Goal: Transaction & Acquisition: Purchase product/service

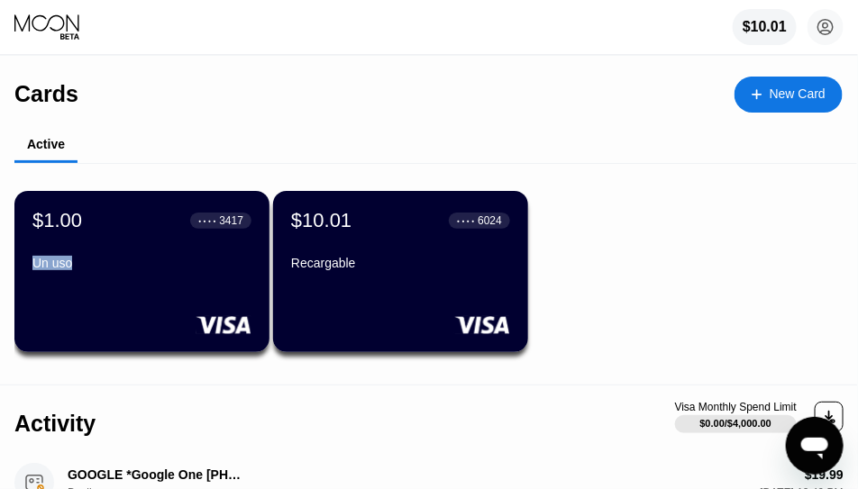
click at [94, 256] on div "Un uso" at bounding box center [141, 263] width 219 height 14
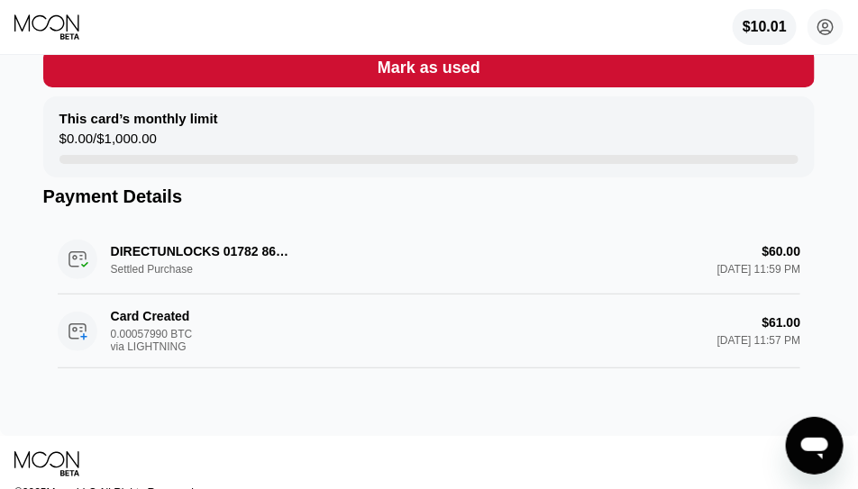
scroll to position [378, 0]
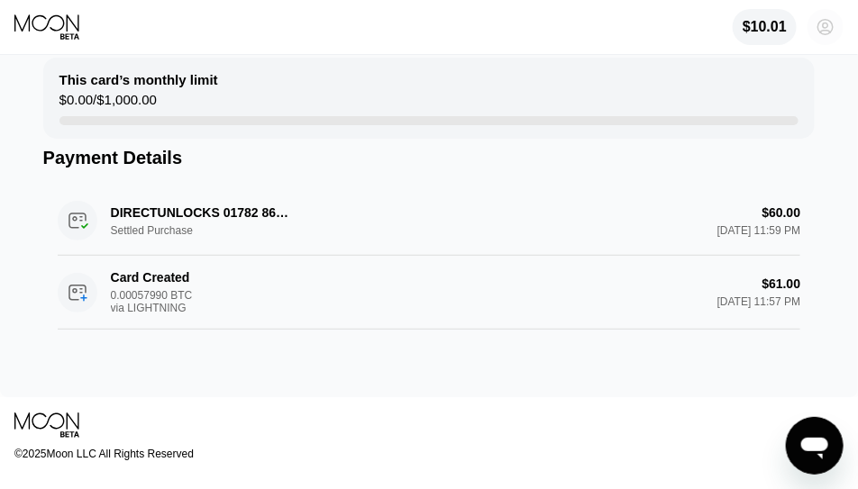
click at [833, 29] on icon at bounding box center [825, 27] width 15 height 15
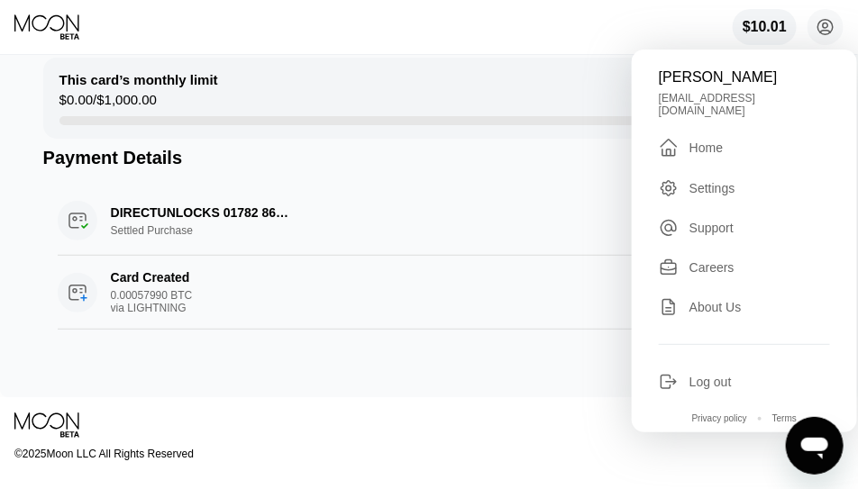
click at [706, 375] on div "Log out" at bounding box center [710, 382] width 42 height 14
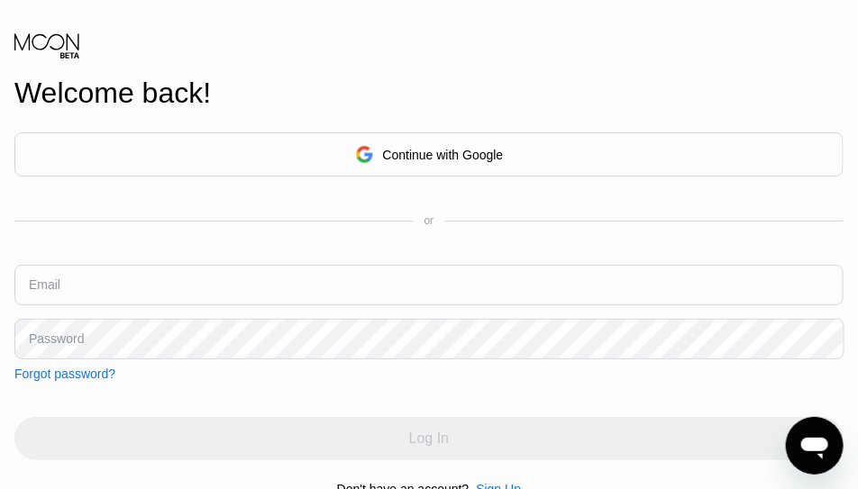
click at [309, 169] on div "Continue with Google" at bounding box center [428, 154] width 829 height 44
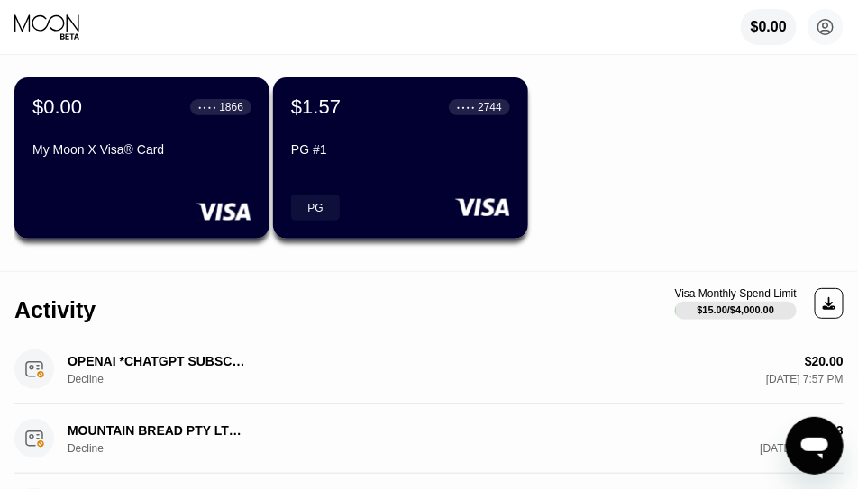
scroll to position [54, 0]
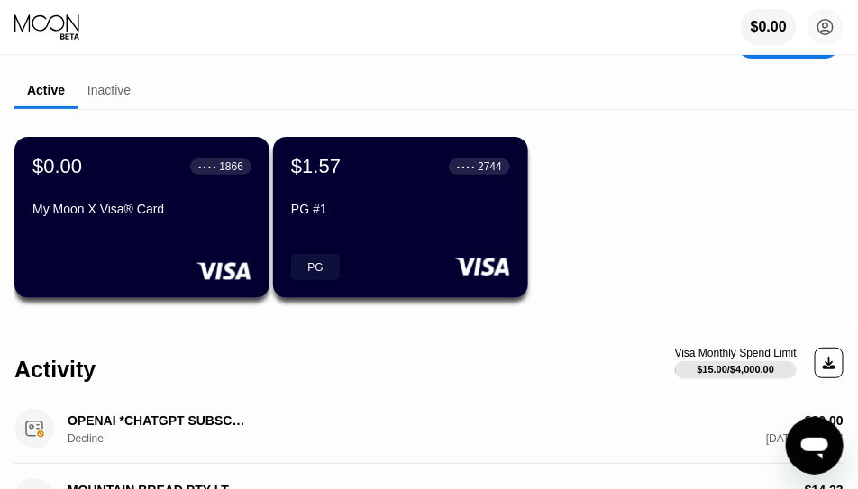
click at [203, 203] on div "My Moon X Visa® Card" at bounding box center [141, 209] width 219 height 14
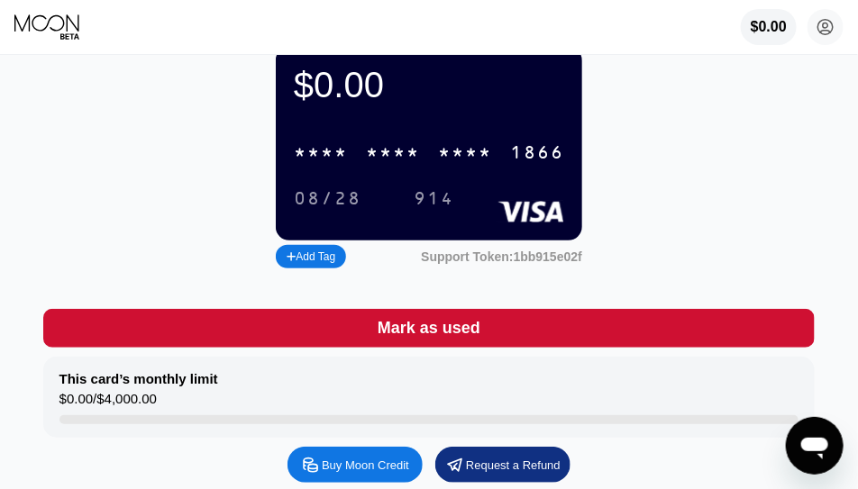
scroll to position [216, 0]
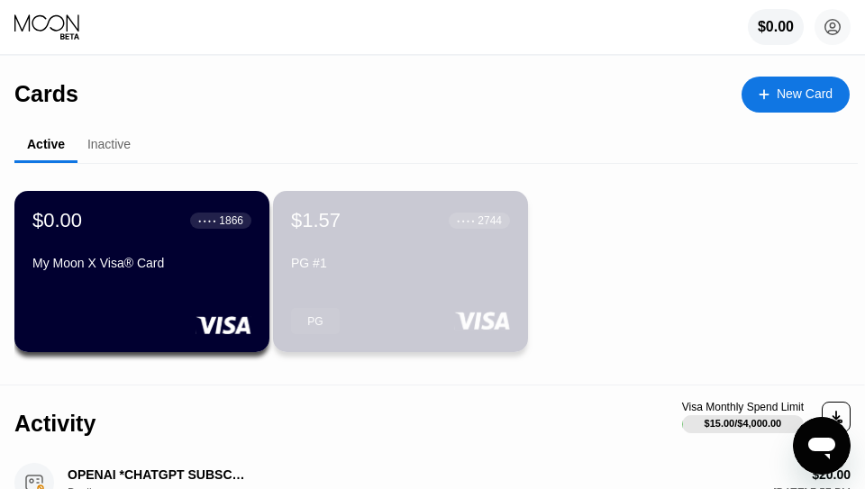
click at [343, 262] on div "PG #1" at bounding box center [400, 263] width 219 height 14
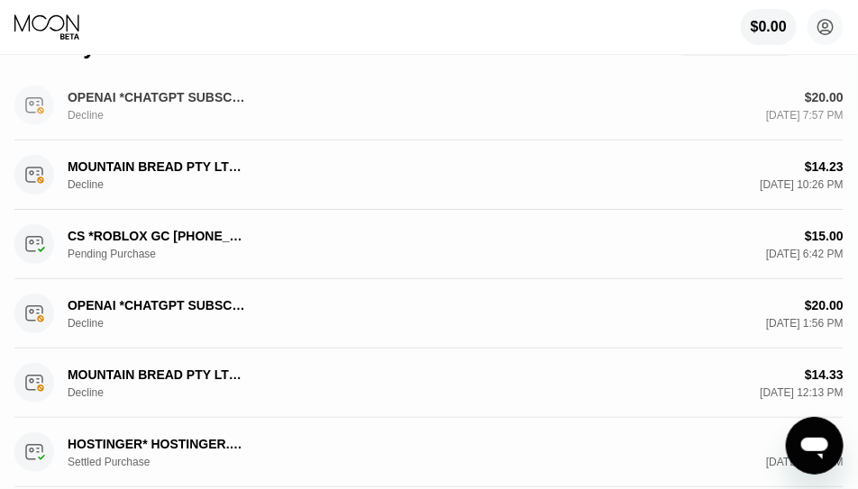
scroll to position [378, 0]
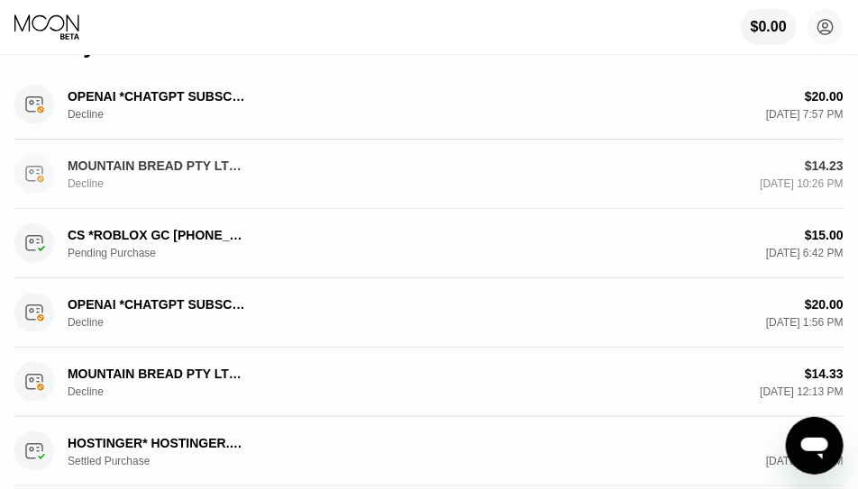
click at [241, 168] on div "MOUNTAIN BREAD PTY LTD RESERVOIR AU" at bounding box center [158, 166] width 180 height 14
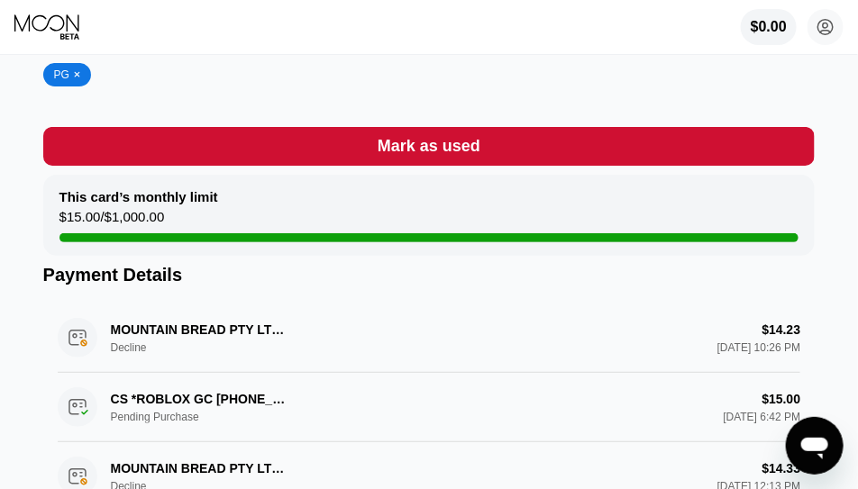
scroll to position [270, 0]
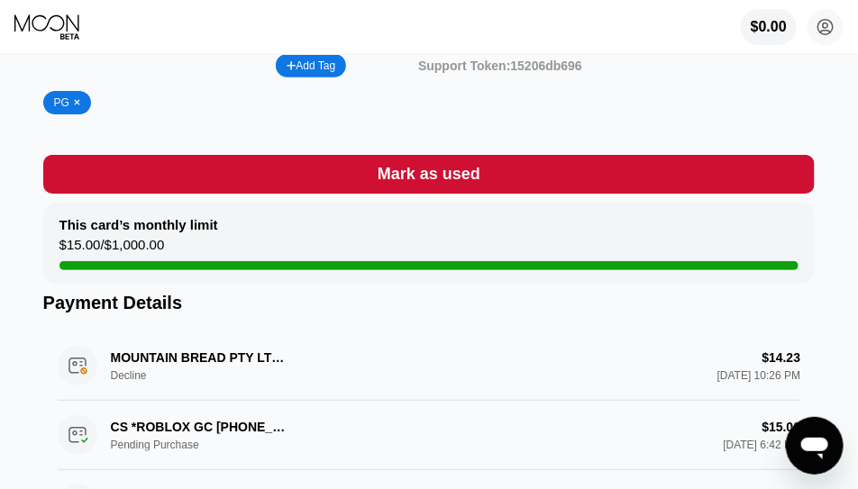
drag, startPoint x: 542, startPoint y: 246, endPoint x: 517, endPoint y: 236, distance: 27.1
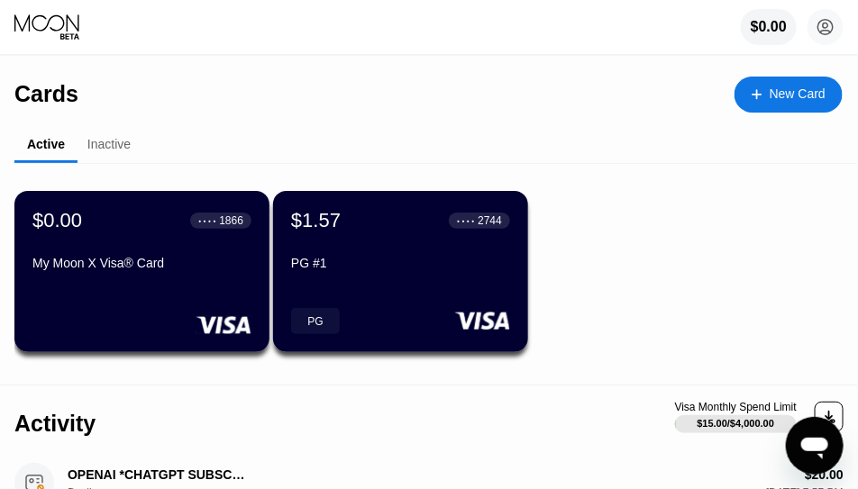
click at [174, 87] on div "Cards New Card" at bounding box center [428, 87] width 828 height 63
click at [222, 269] on div "My Moon X Visa® Card" at bounding box center [141, 263] width 219 height 14
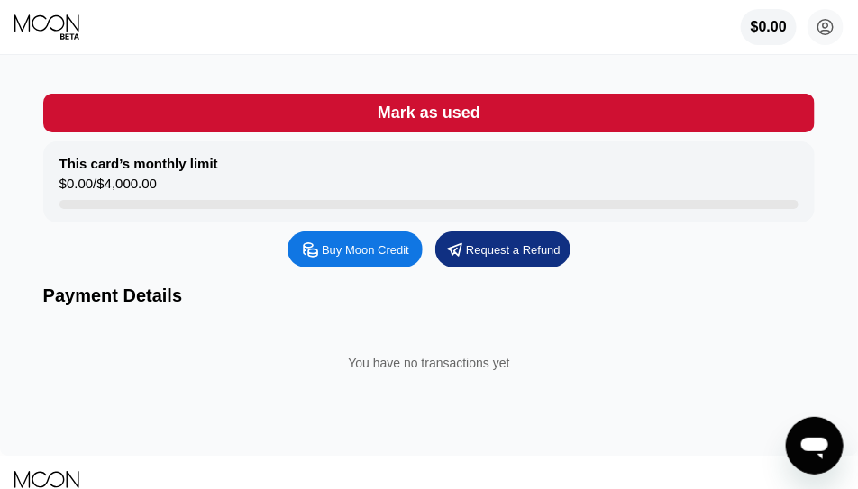
scroll to position [270, 0]
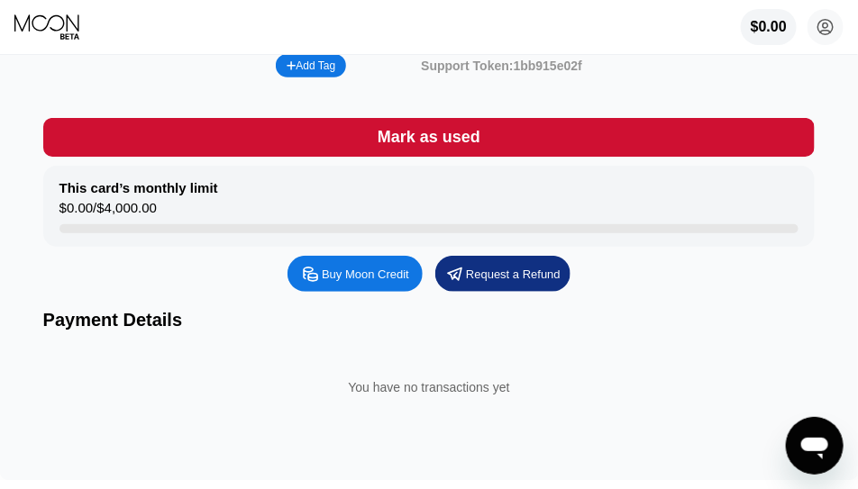
click at [379, 279] on div "Buy Moon Credit" at bounding box center [365, 274] width 87 height 15
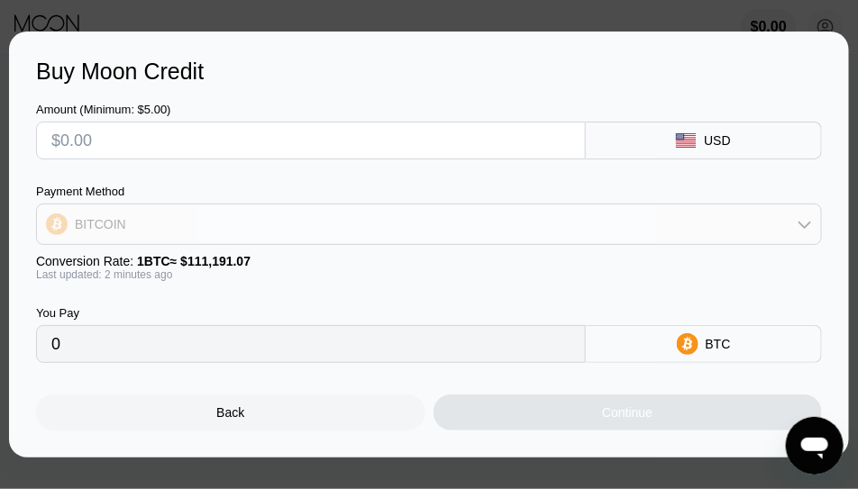
click at [250, 231] on div "BITCOIN" at bounding box center [429, 224] width 784 height 36
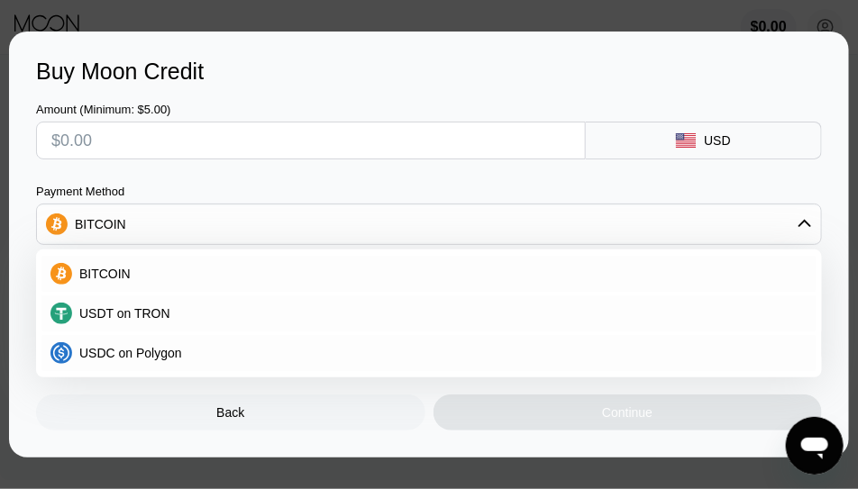
click at [640, 187] on div "Payment Method" at bounding box center [429, 192] width 786 height 14
click at [388, 241] on div "BITCOIN" at bounding box center [429, 224] width 784 height 36
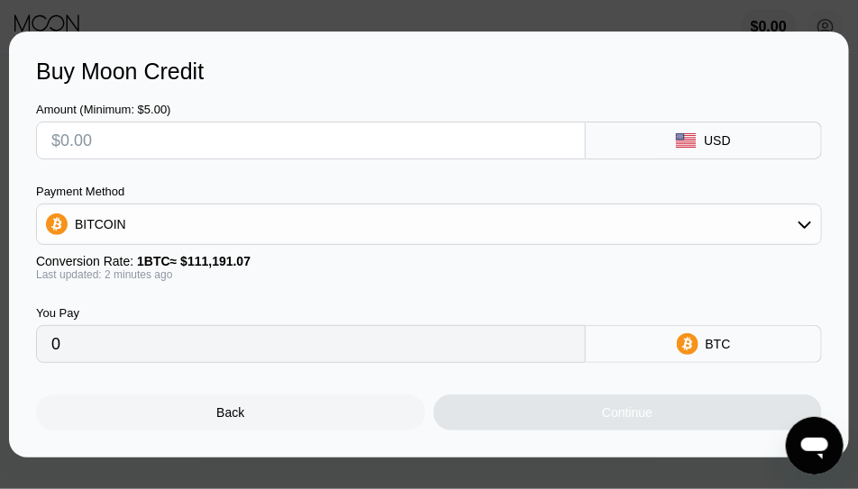
drag, startPoint x: 718, startPoint y: 264, endPoint x: 708, endPoint y: 260, distance: 10.9
click at [715, 263] on div "Conversion Rate: 1 BTC ≈ $111,191.07" at bounding box center [429, 261] width 786 height 14
click at [683, 209] on div "BITCOIN" at bounding box center [429, 224] width 784 height 36
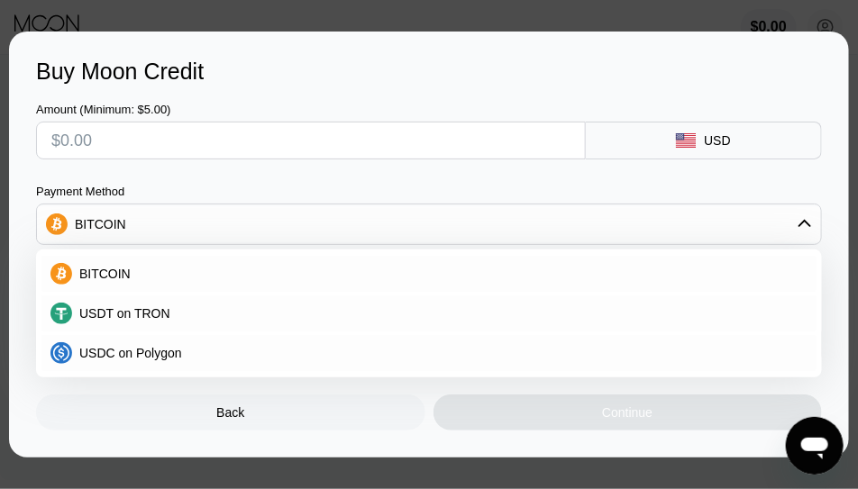
click at [631, 212] on div "BITCOIN" at bounding box center [429, 224] width 784 height 36
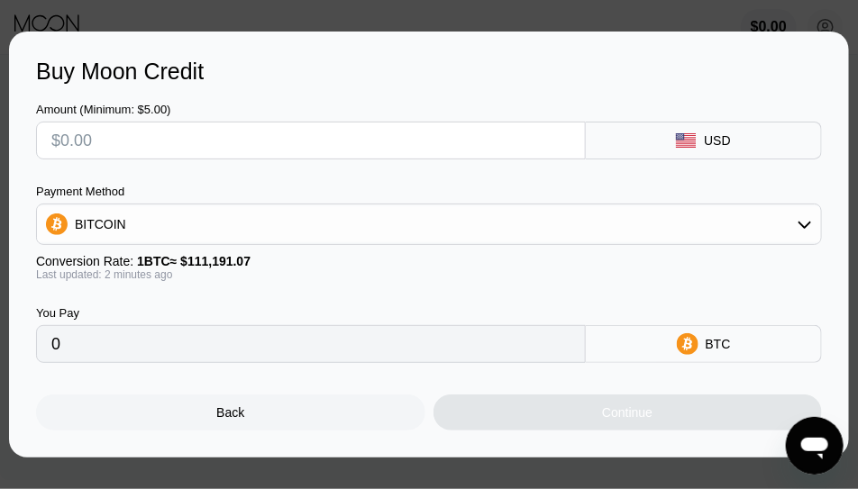
click at [701, 361] on div "BTC" at bounding box center [704, 344] width 236 height 38
drag, startPoint x: 693, startPoint y: 355, endPoint x: 674, endPoint y: 341, distance: 23.8
click at [691, 354] on div "BTC" at bounding box center [704, 344] width 236 height 38
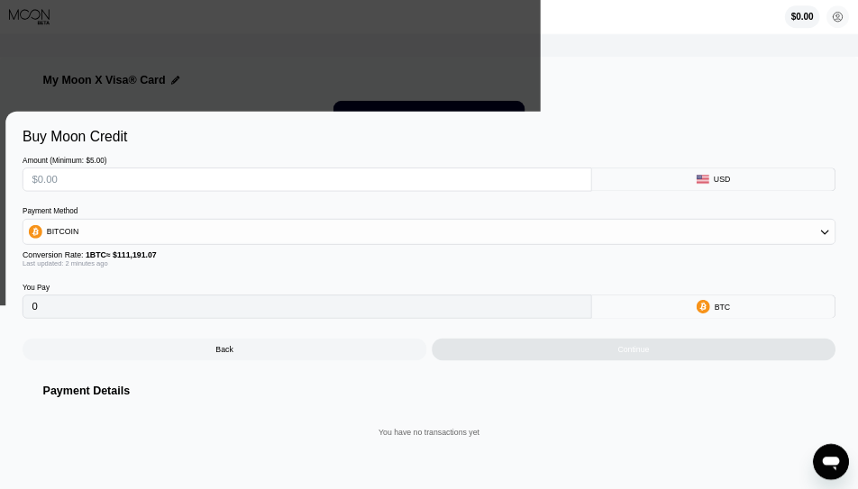
scroll to position [0, 0]
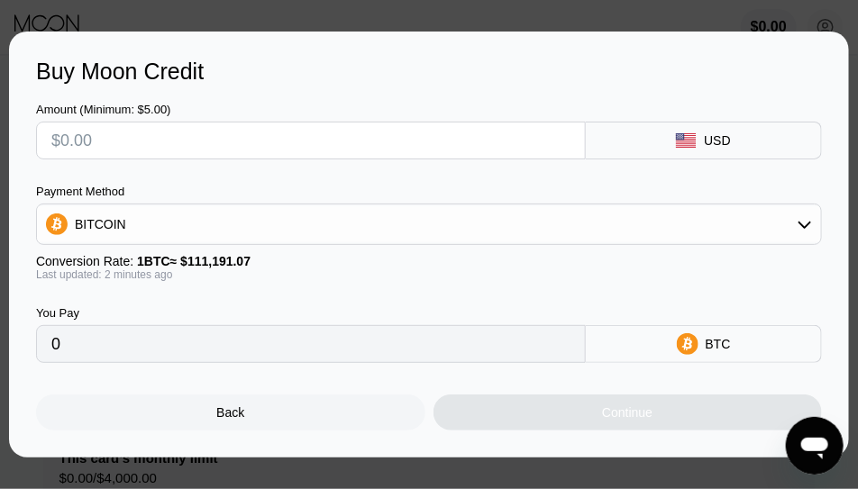
click at [390, 156] on input "text" at bounding box center [310, 141] width 519 height 36
type input "$5"
type input "0.00004497"
type input "$50"
type input "0.00044968"
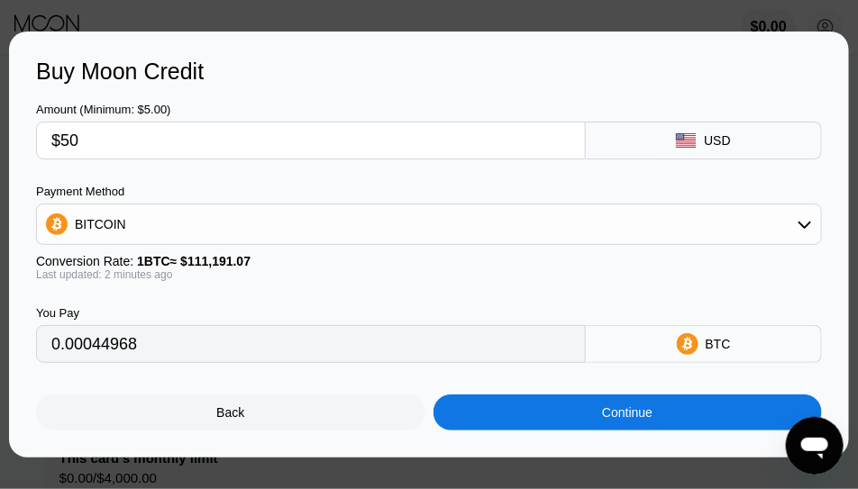
type input "$50"
drag, startPoint x: 550, startPoint y: 423, endPoint x: 563, endPoint y: 384, distance: 41.9
click at [550, 418] on div "Continue" at bounding box center [627, 413] width 389 height 36
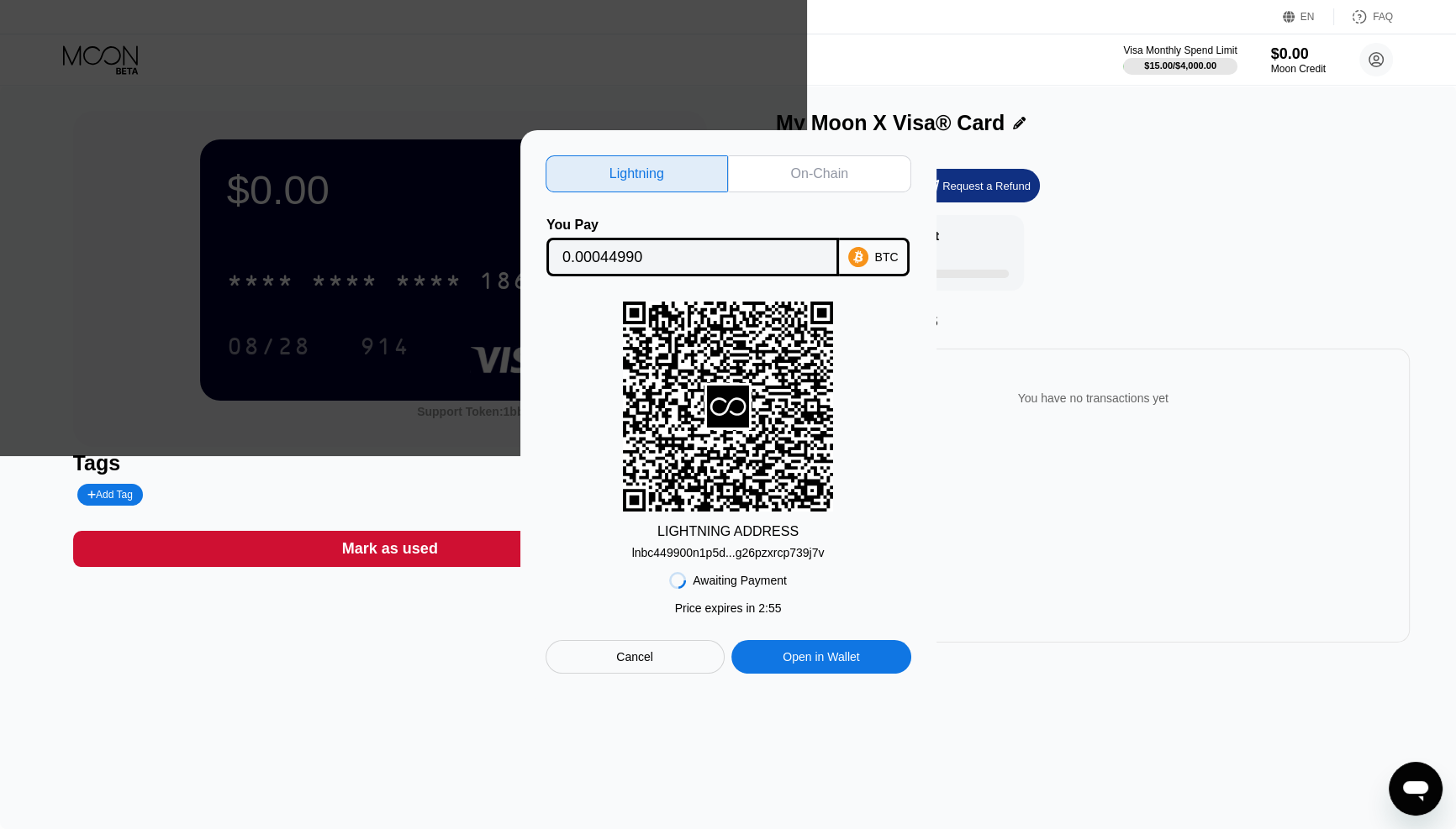
click at [579, 455] on div "Cancel" at bounding box center [635, 657] width 179 height 34
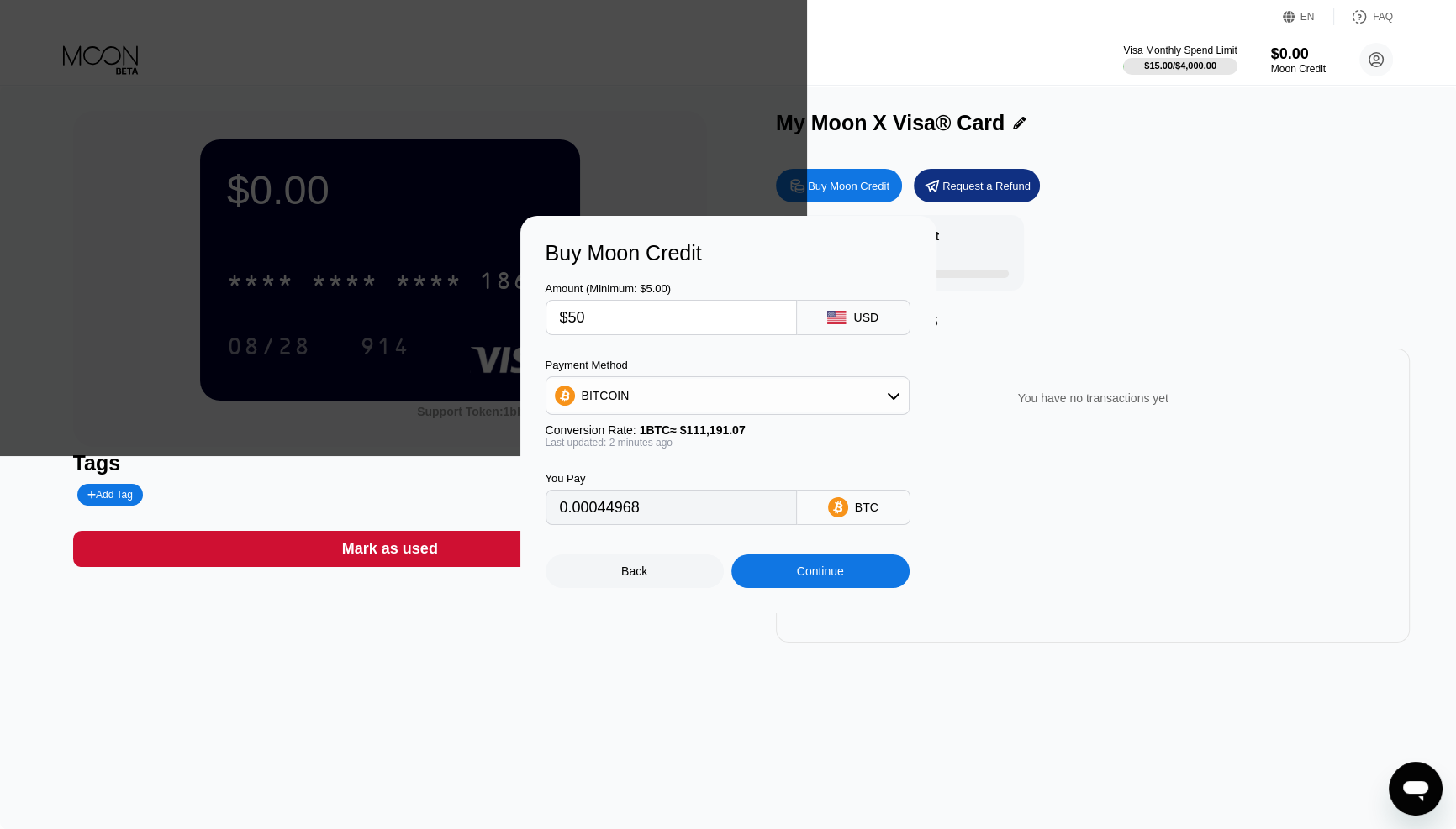
click at [628, 455] on div "Buy Moon Credit Amount (Minimum: $5.00) $50 USD Payment Method BITCOIN Conversi…" at bounding box center [728, 415] width 416 height 397
click at [624, 455] on div "Back" at bounding box center [634, 572] width 178 height 34
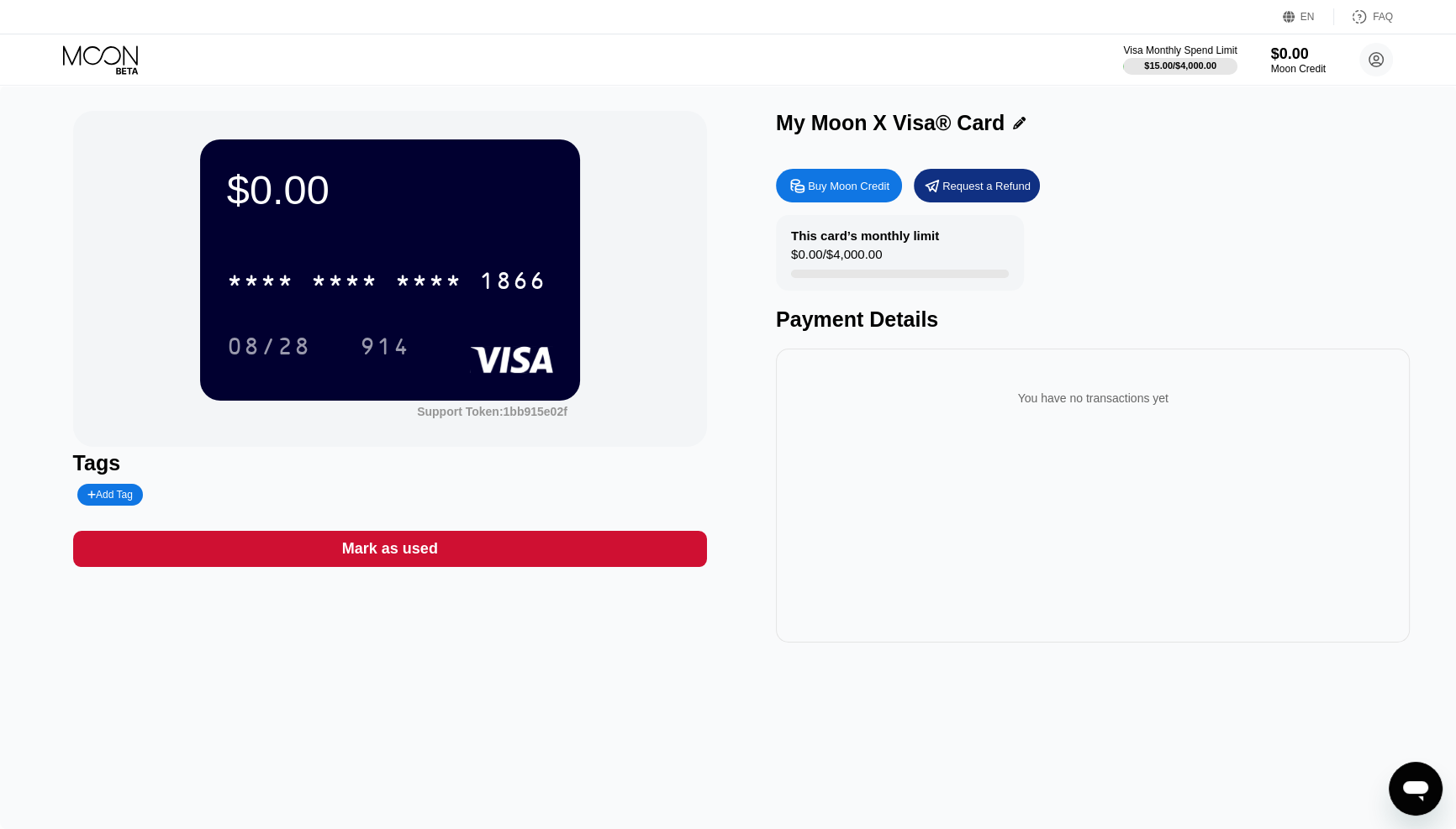
click at [99, 498] on div "Add Tag" at bounding box center [110, 494] width 46 height 12
drag, startPoint x: 247, startPoint y: 381, endPoint x: 243, endPoint y: 413, distance: 32.2
click at [245, 382] on div "$0.00 * * * * * * * * * * * * 1866 08/28 914" at bounding box center [389, 269] width 380 height 260
click at [232, 501] on div at bounding box center [170, 494] width 185 height 21
click at [225, 495] on icon at bounding box center [229, 494] width 9 height 10
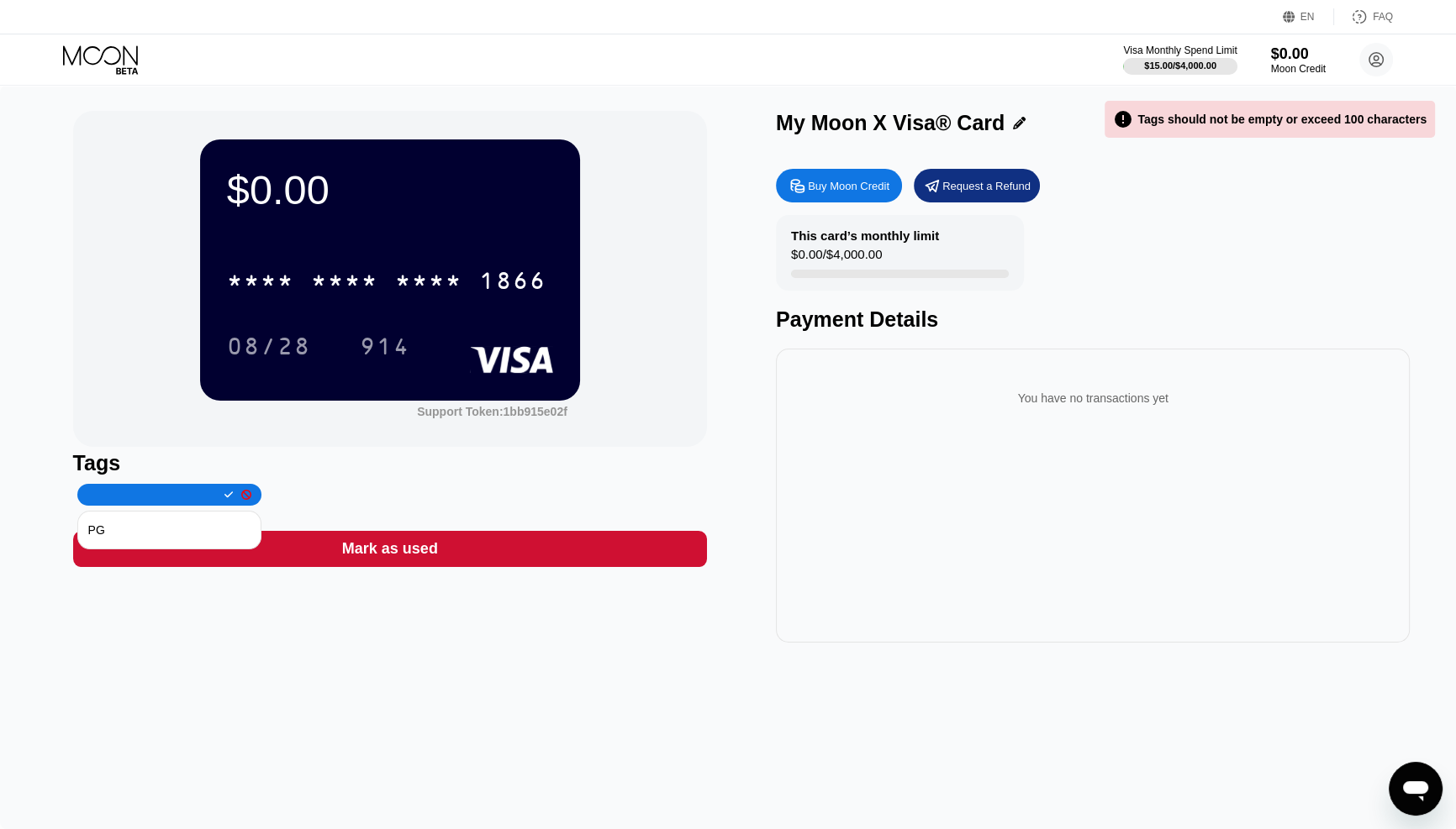
click at [307, 465] on div "Tags" at bounding box center [389, 463] width 633 height 24
click at [121, 496] on input "text" at bounding box center [152, 494] width 129 height 12
type input "R"
type input "REUTILIZABLE"
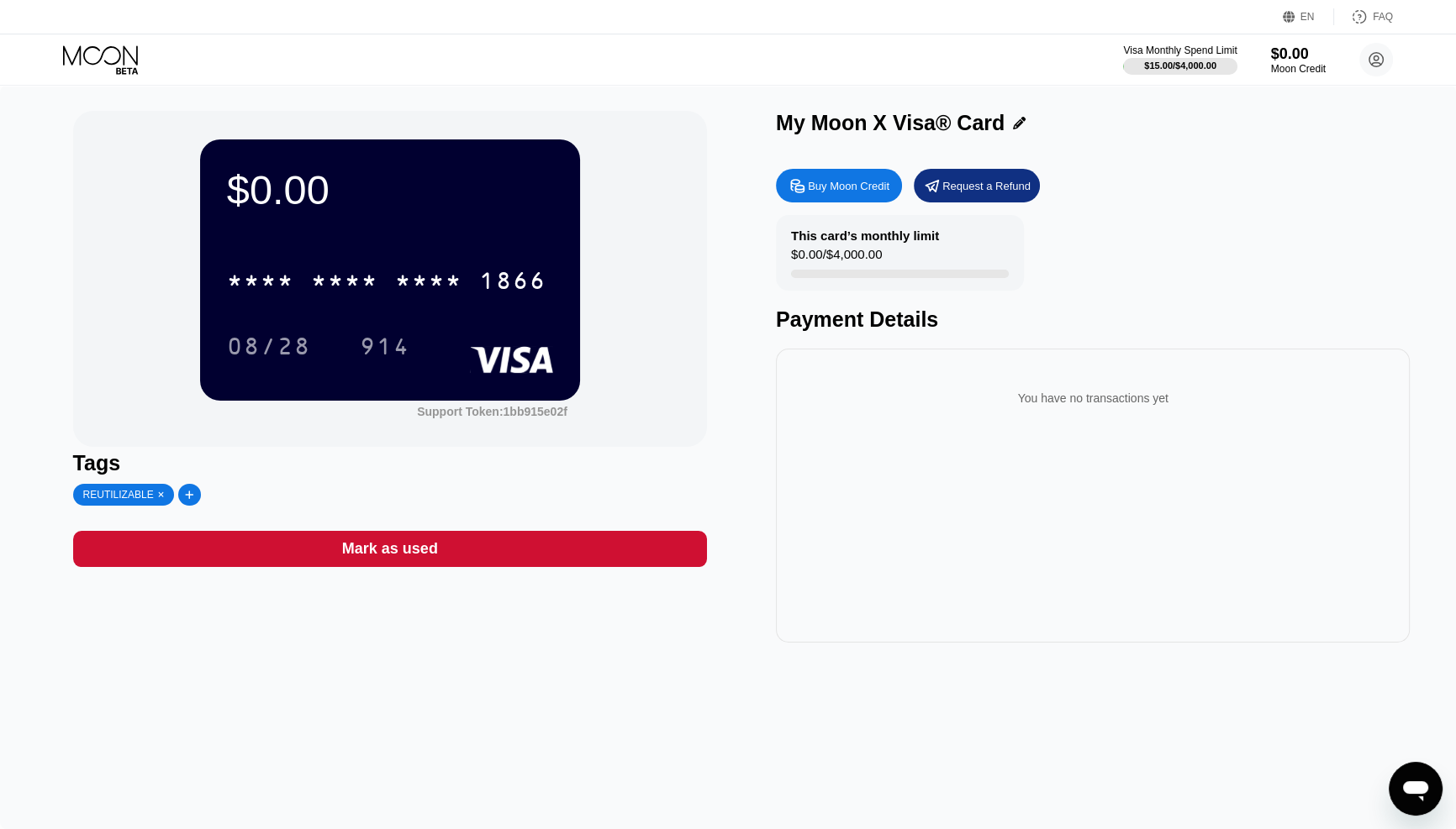
click at [1013, 119] on icon at bounding box center [1019, 123] width 13 height 13
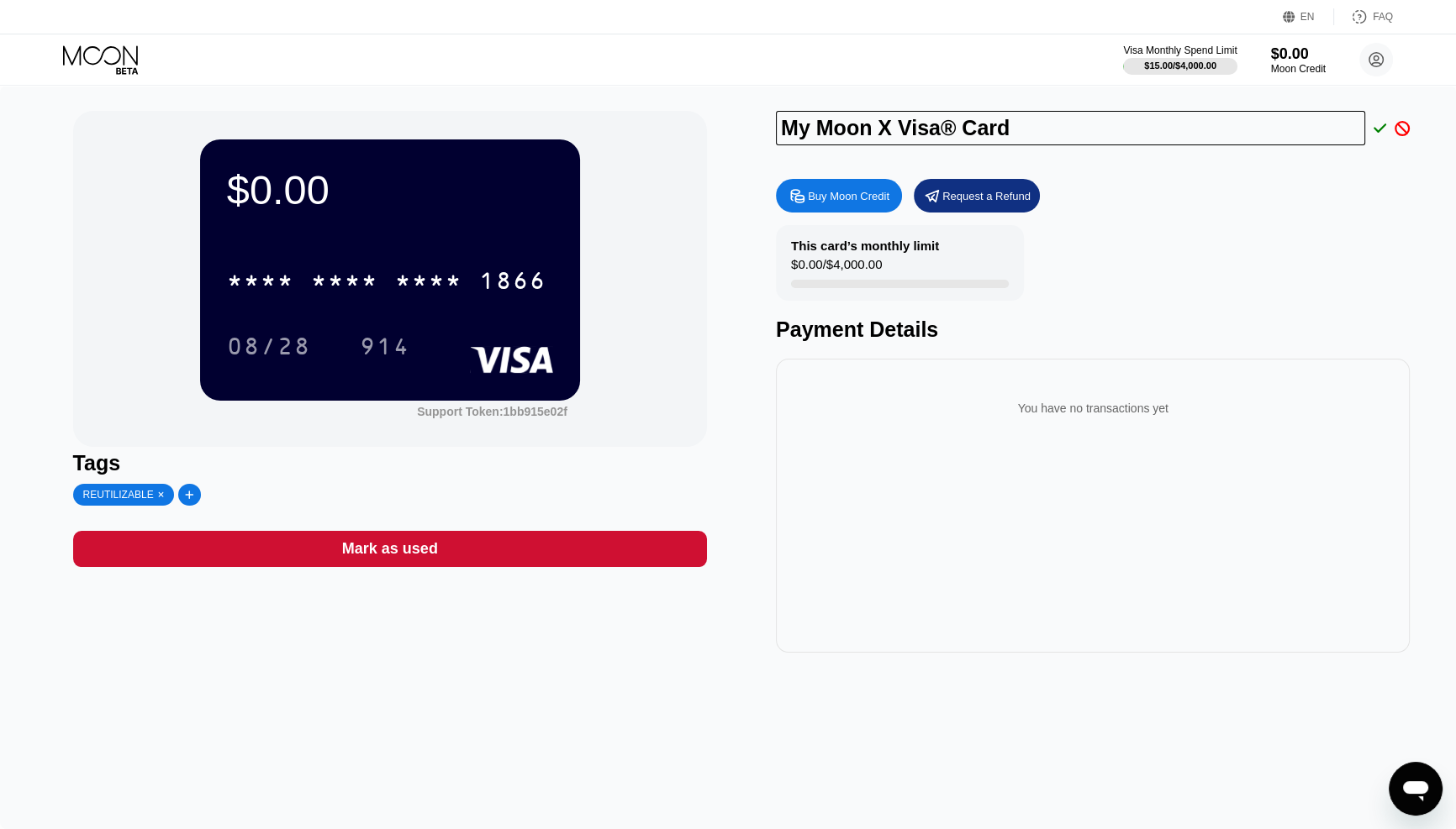
click at [984, 128] on input "My Moon X Visa® Card" at bounding box center [1071, 128] width 589 height 35
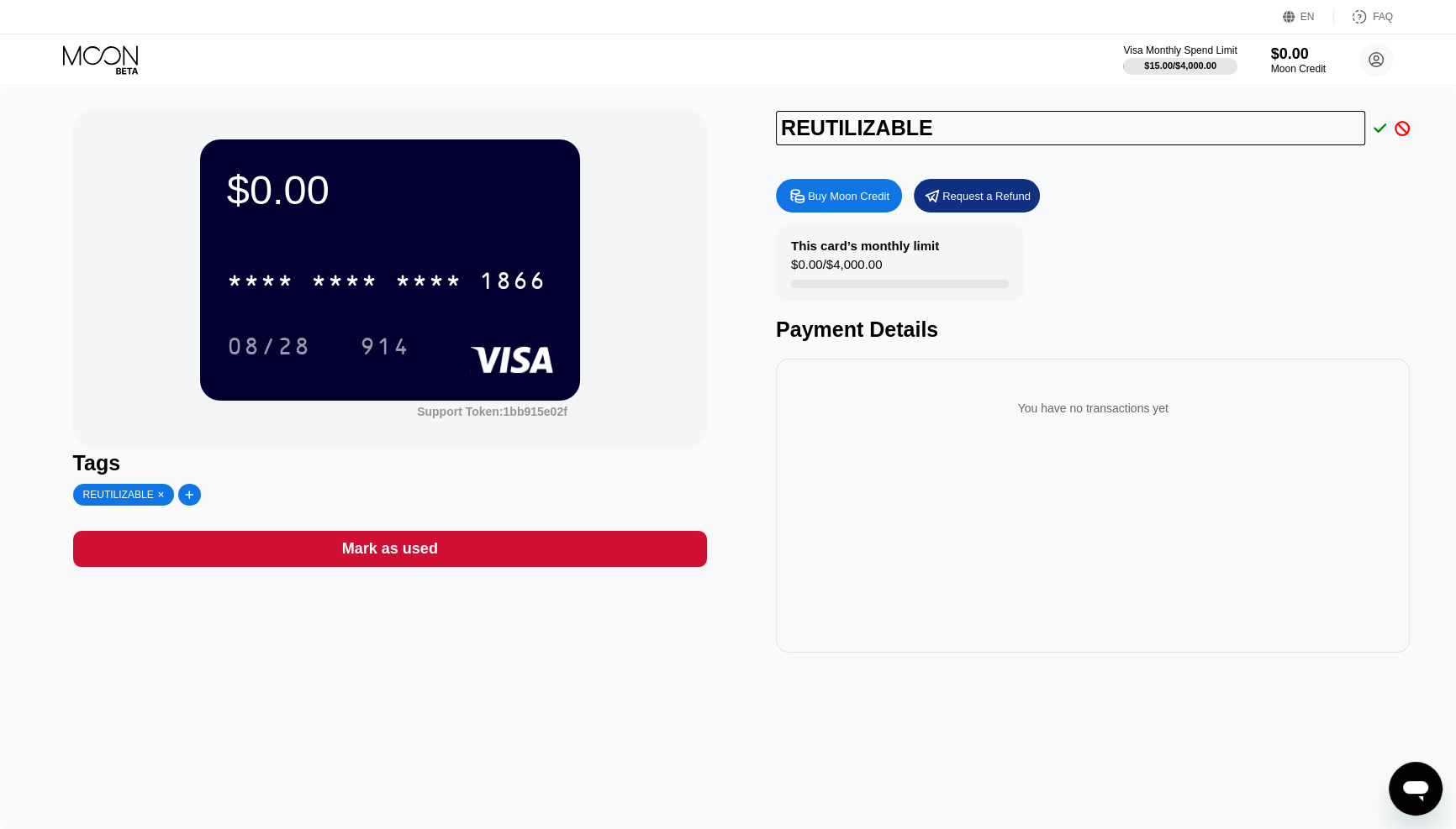
type input "REUTILIZABLE"
click at [1378, 130] on icon at bounding box center [1380, 128] width 13 height 9
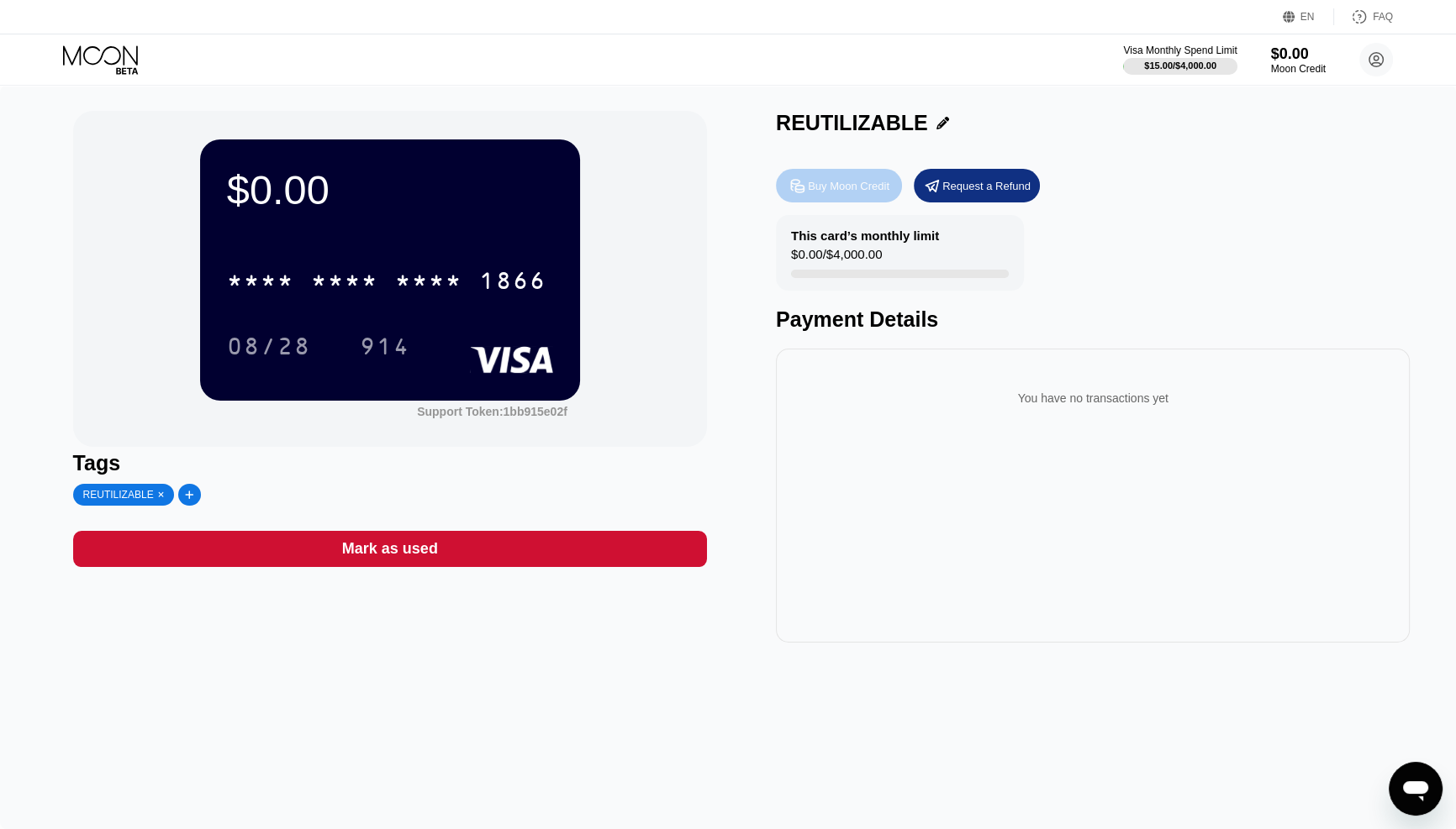
click at [818, 187] on div "Buy Moon Credit" at bounding box center [848, 186] width 81 height 14
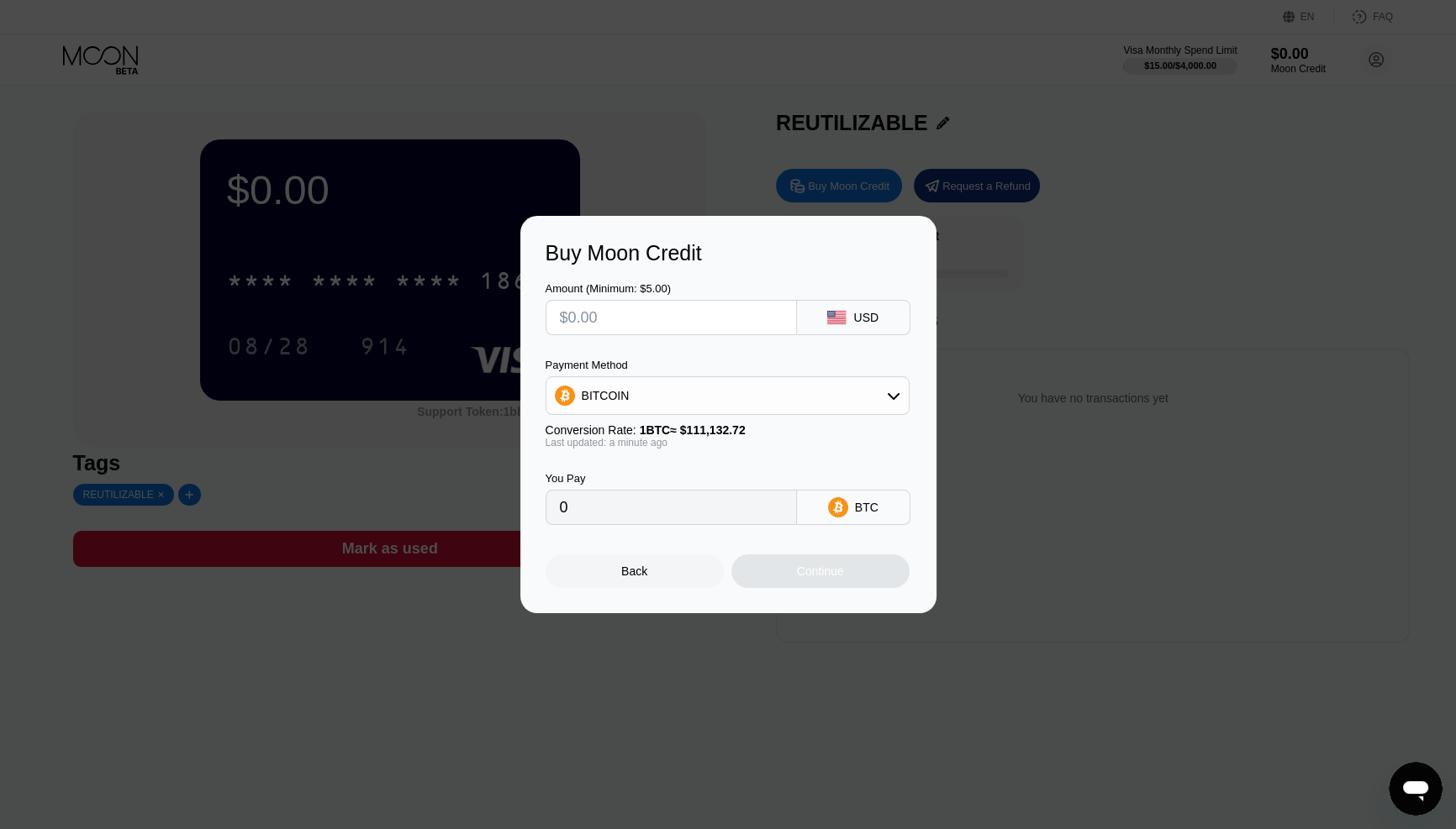
click at [685, 565] on div "Back" at bounding box center [634, 572] width 178 height 34
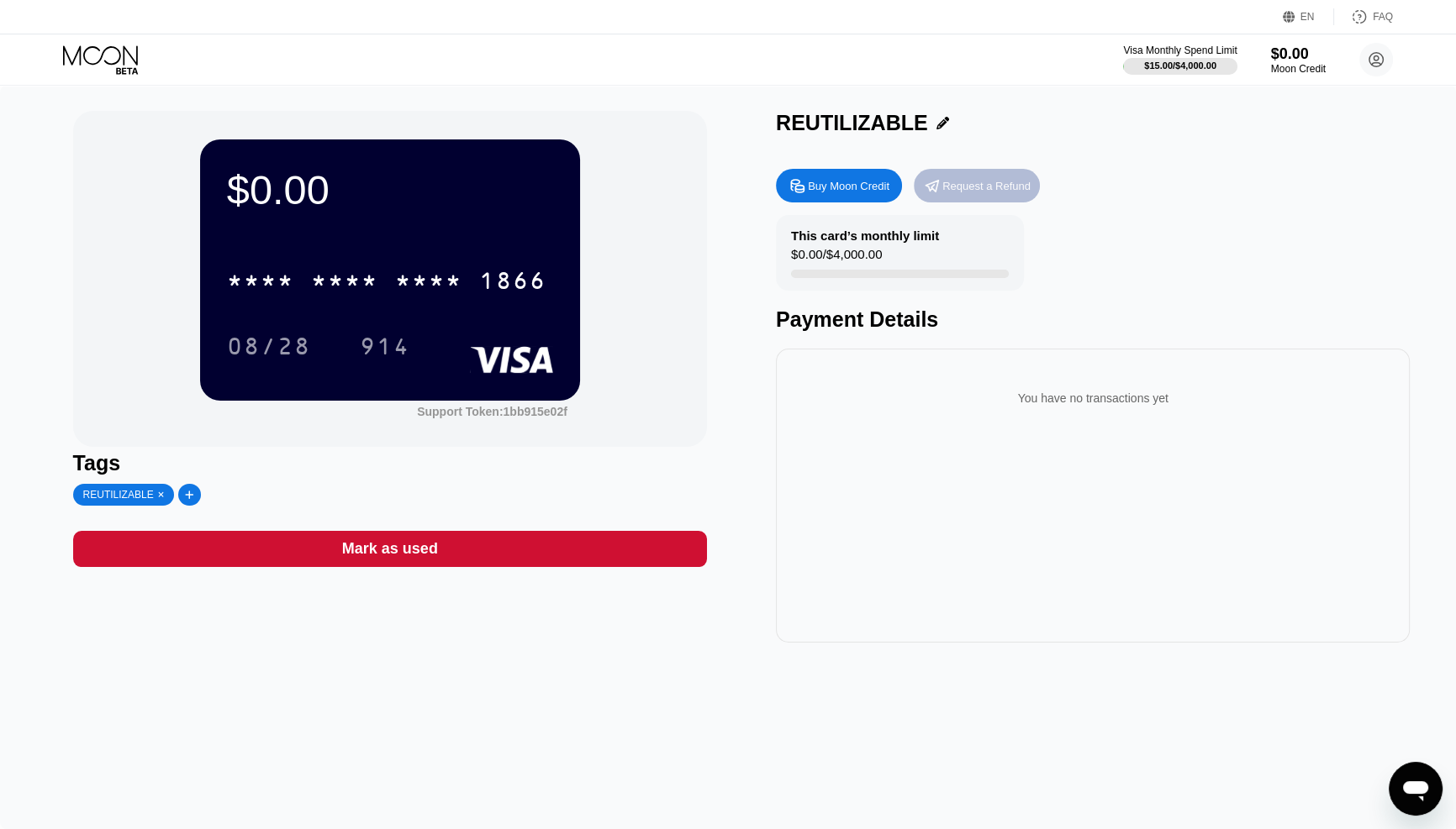
click at [952, 180] on div "Request a Refund" at bounding box center [986, 186] width 89 height 14
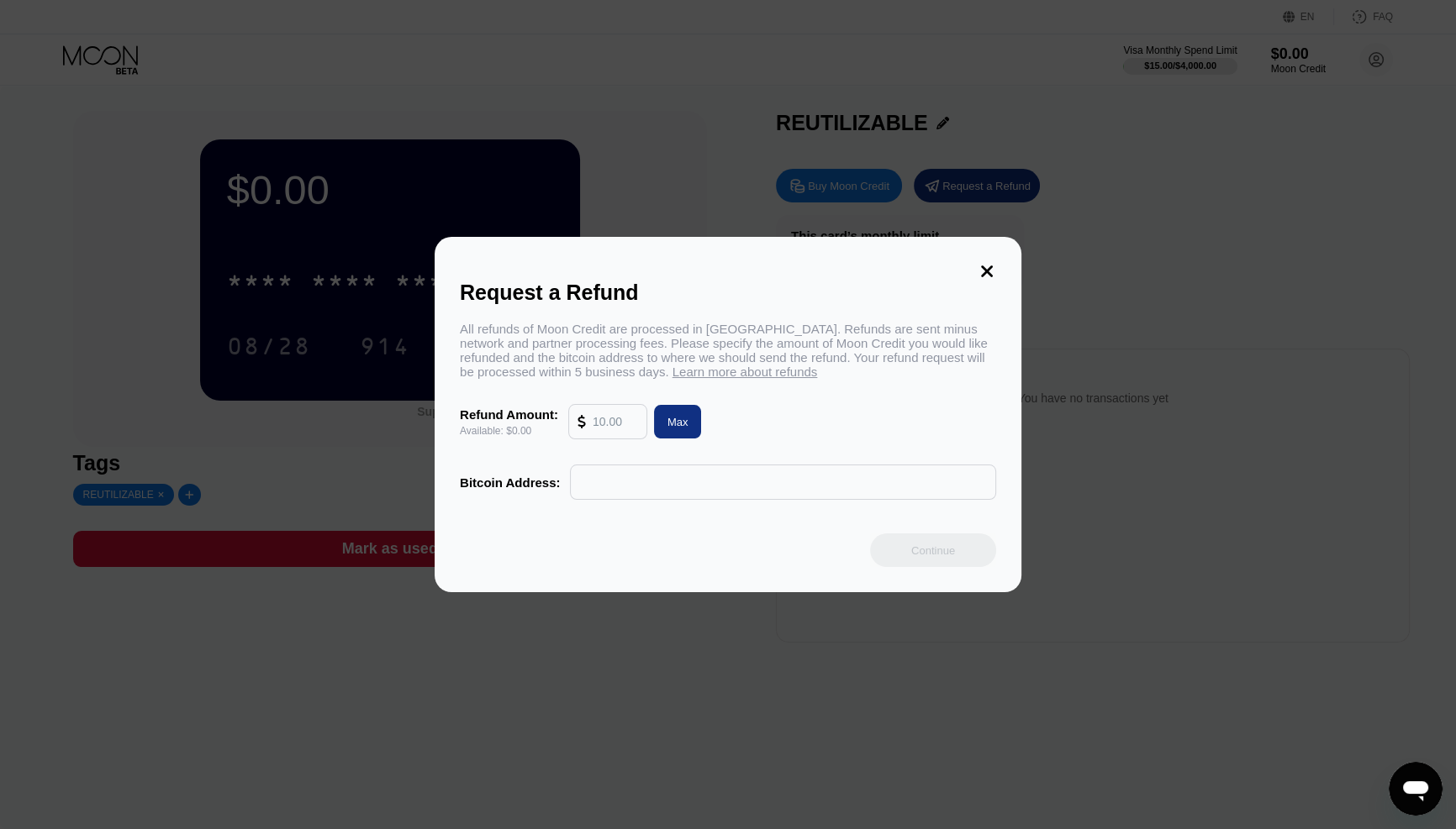
click at [613, 419] on input "text" at bounding box center [615, 421] width 46 height 34
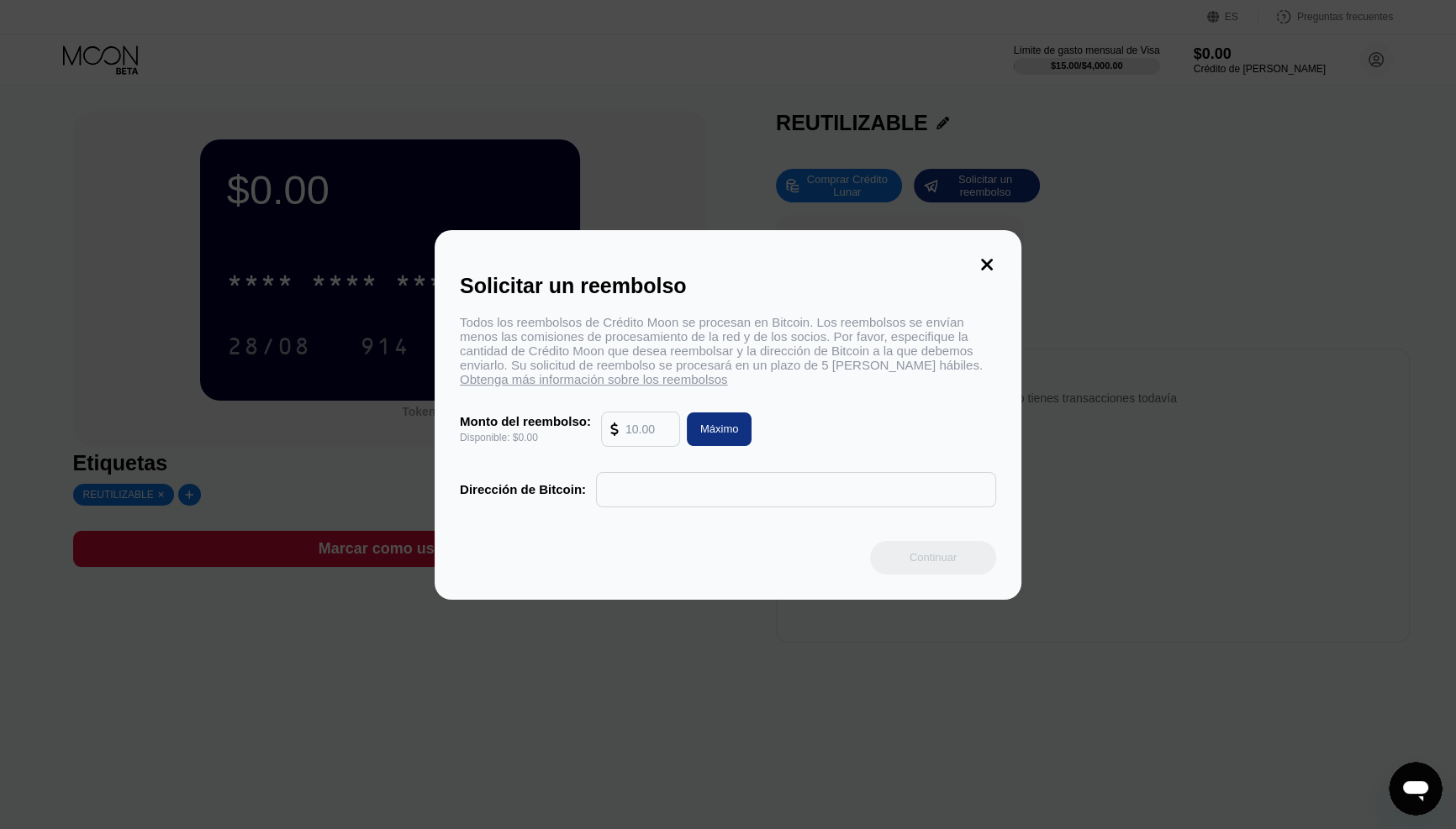
click at [644, 489] on input "text" at bounding box center [796, 490] width 381 height 34
click at [986, 263] on icon at bounding box center [987, 265] width 12 height 12
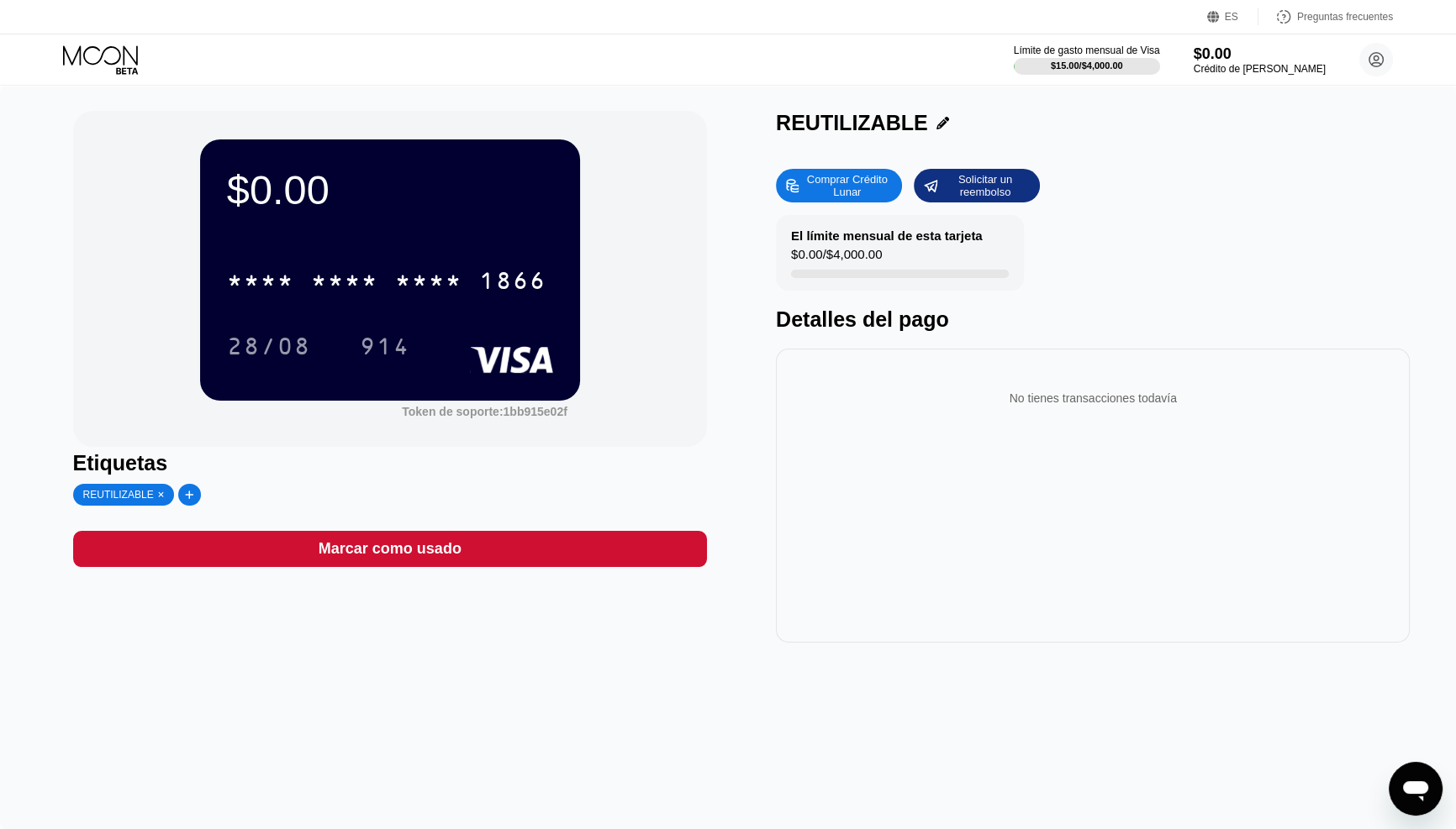
click at [231, 463] on div "Etiquetas" at bounding box center [389, 463] width 633 height 24
click at [807, 183] on font "Comprar Crédito Lunar" at bounding box center [849, 186] width 84 height 25
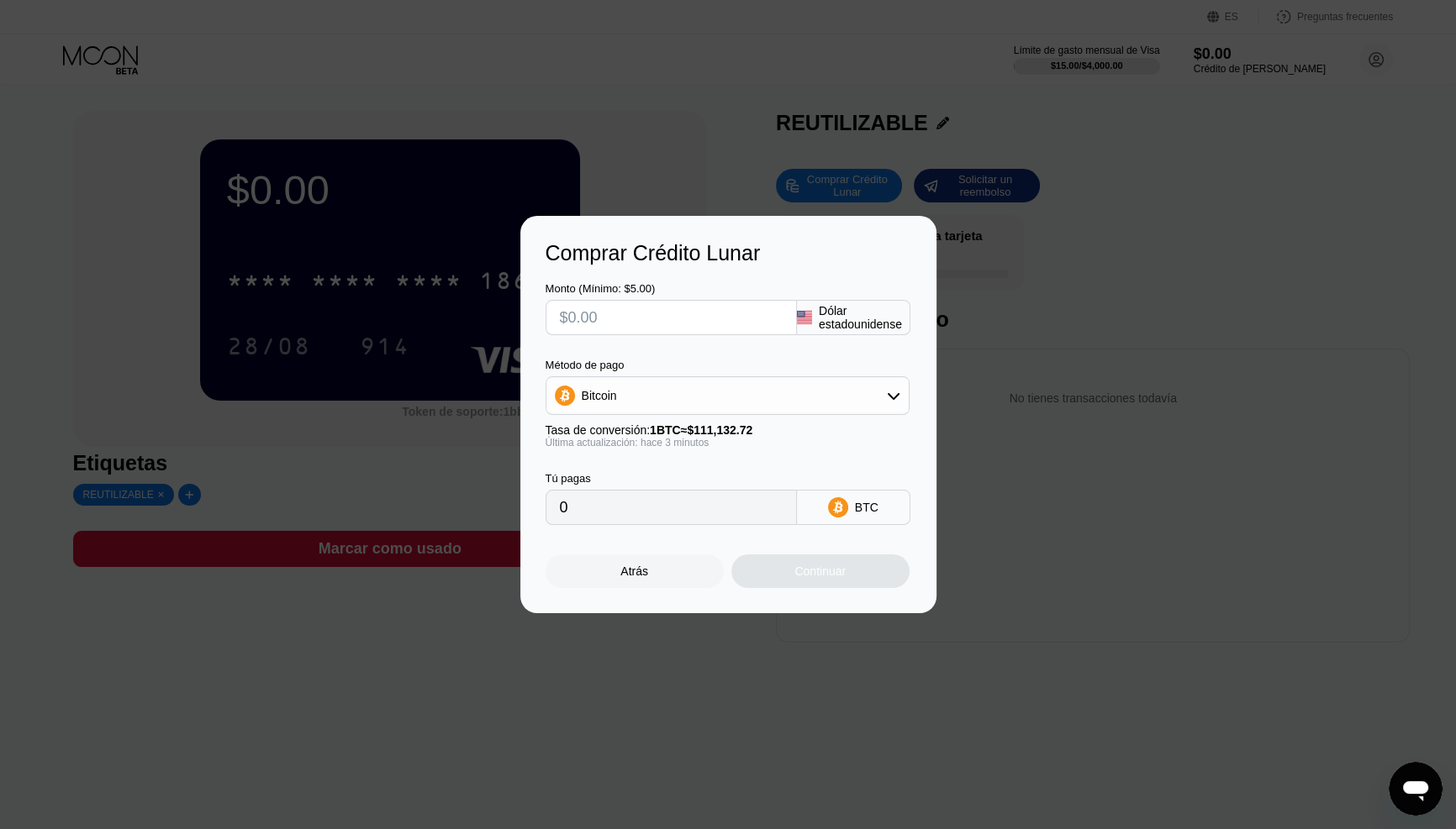
click at [693, 308] on input "text" at bounding box center [671, 318] width 223 height 34
type input "$3"
type input "0.00002700"
type input "$36"
type input "0.00032394"
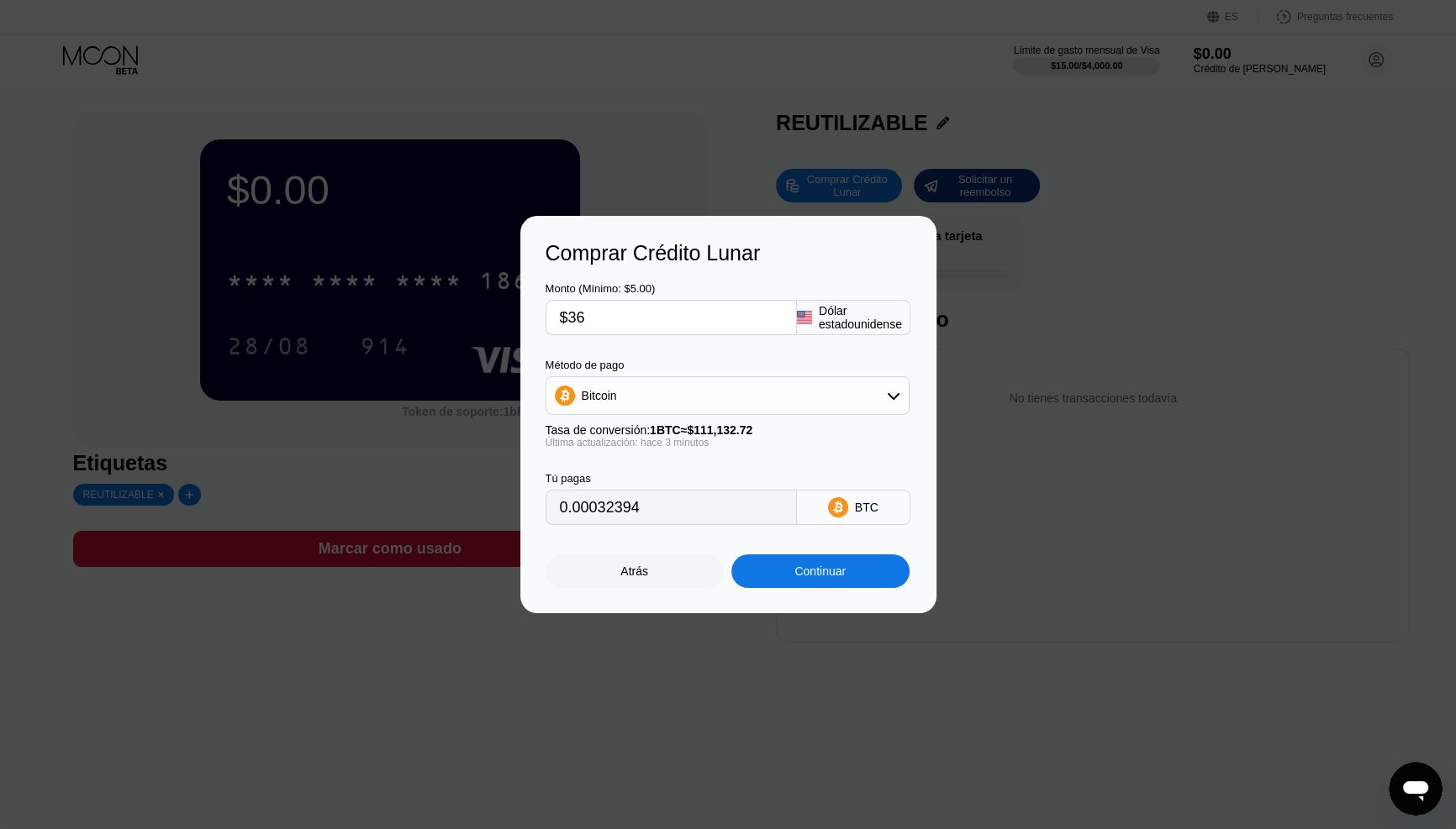
type input "$36"
click at [817, 573] on font "Continuar" at bounding box center [819, 572] width 51 height 13
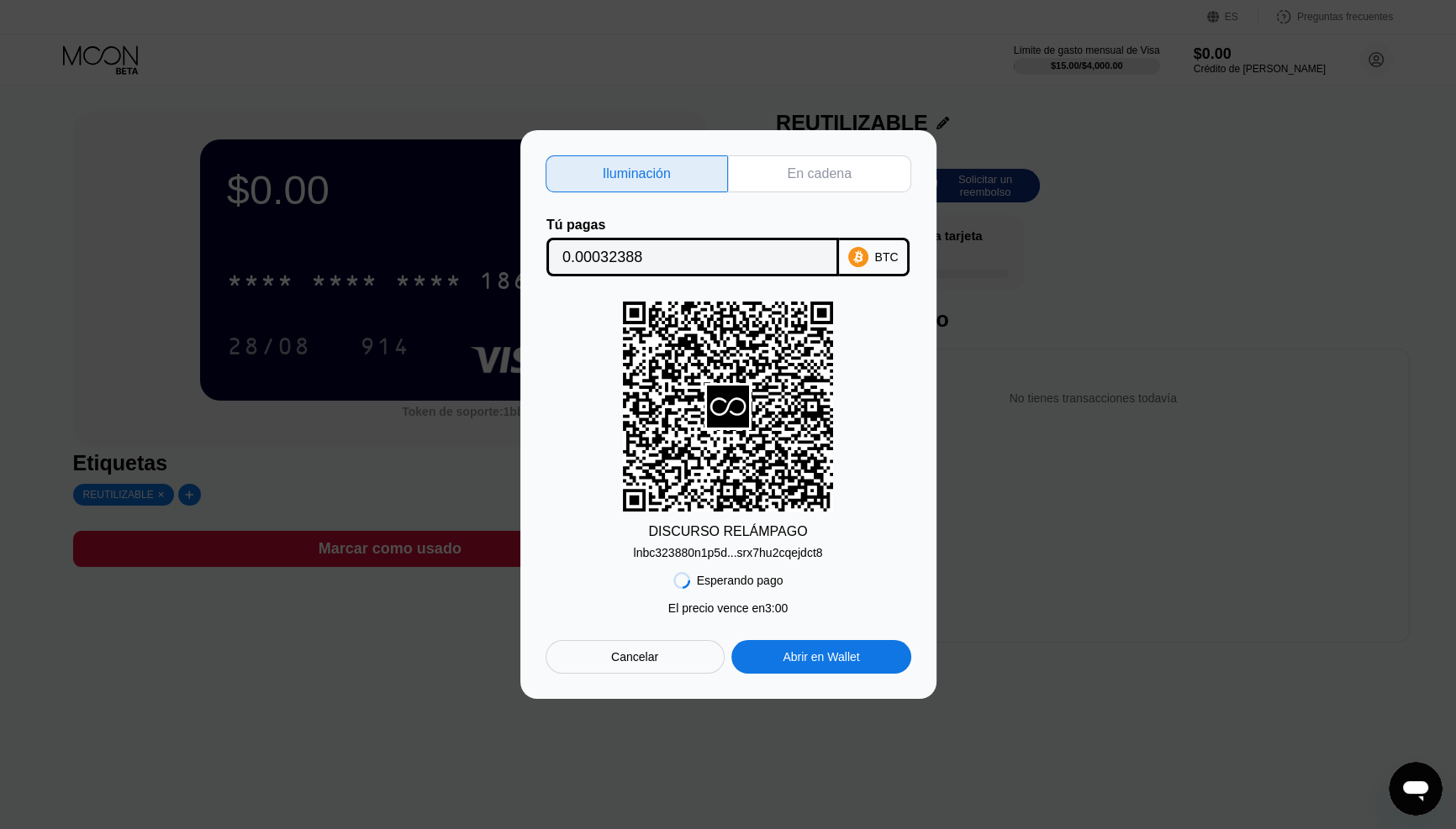
click at [728, 550] on font "lnbc323880n1p5d...srx7hu2cqejdct8" at bounding box center [728, 553] width 189 height 13
click at [831, 604] on div "Esperando pago El precio vence en 3:00 ​ ​ Cancelar Abrir en Wallet" at bounding box center [728, 616] width 366 height 115
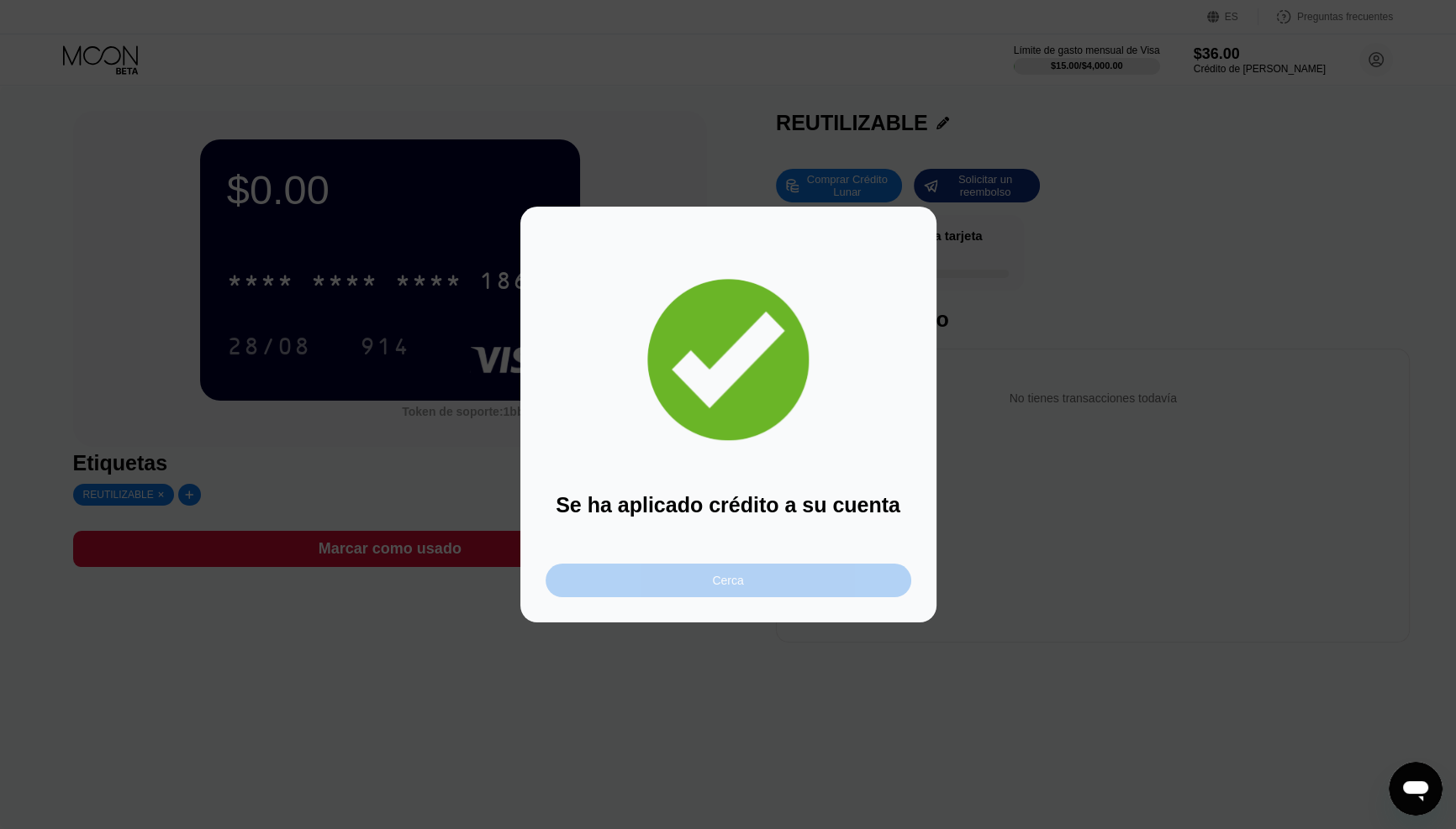
click at [764, 590] on div "Cerca" at bounding box center [728, 581] width 366 height 34
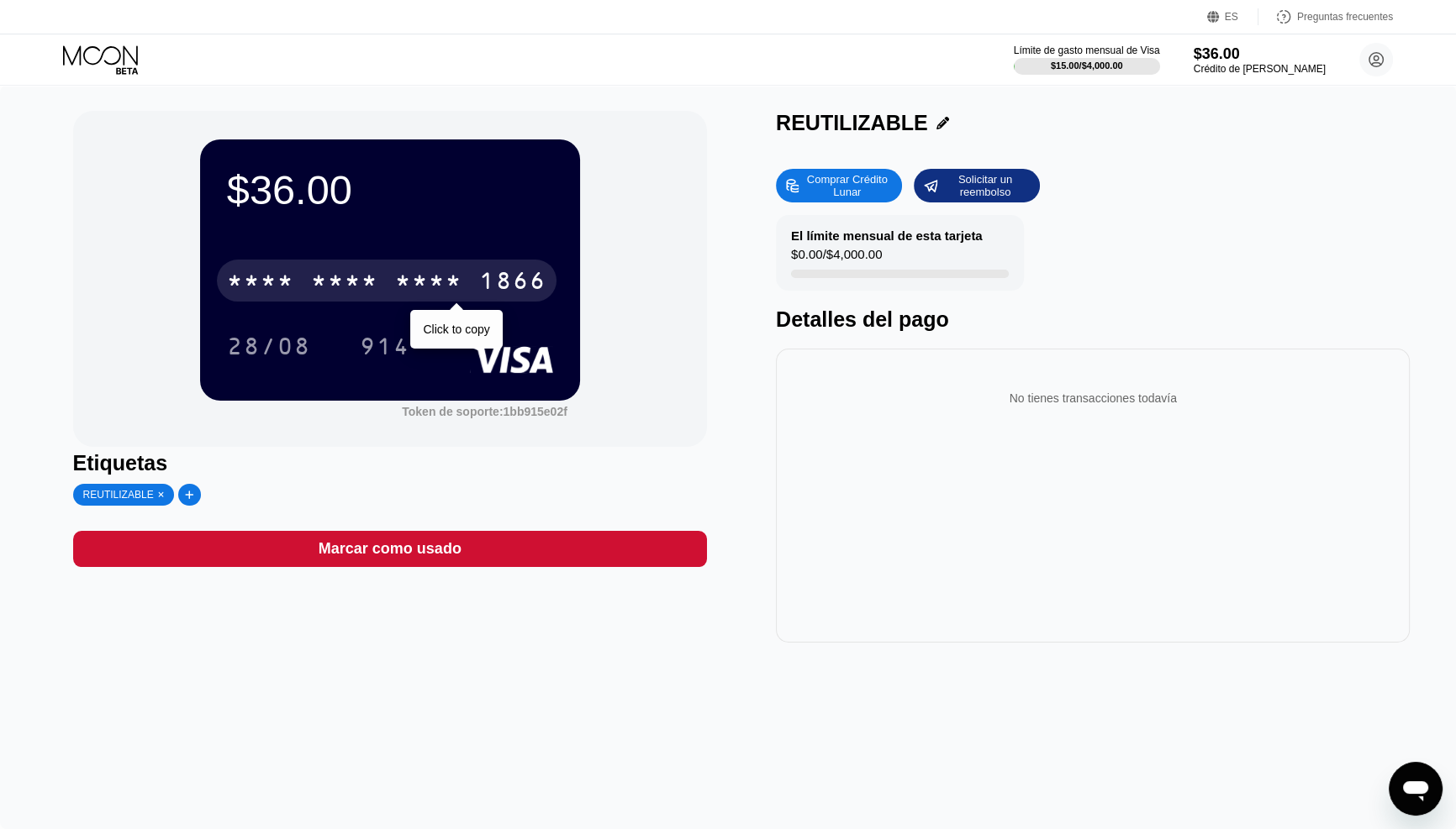
click at [429, 269] on font "*" at bounding box center [421, 283] width 17 height 27
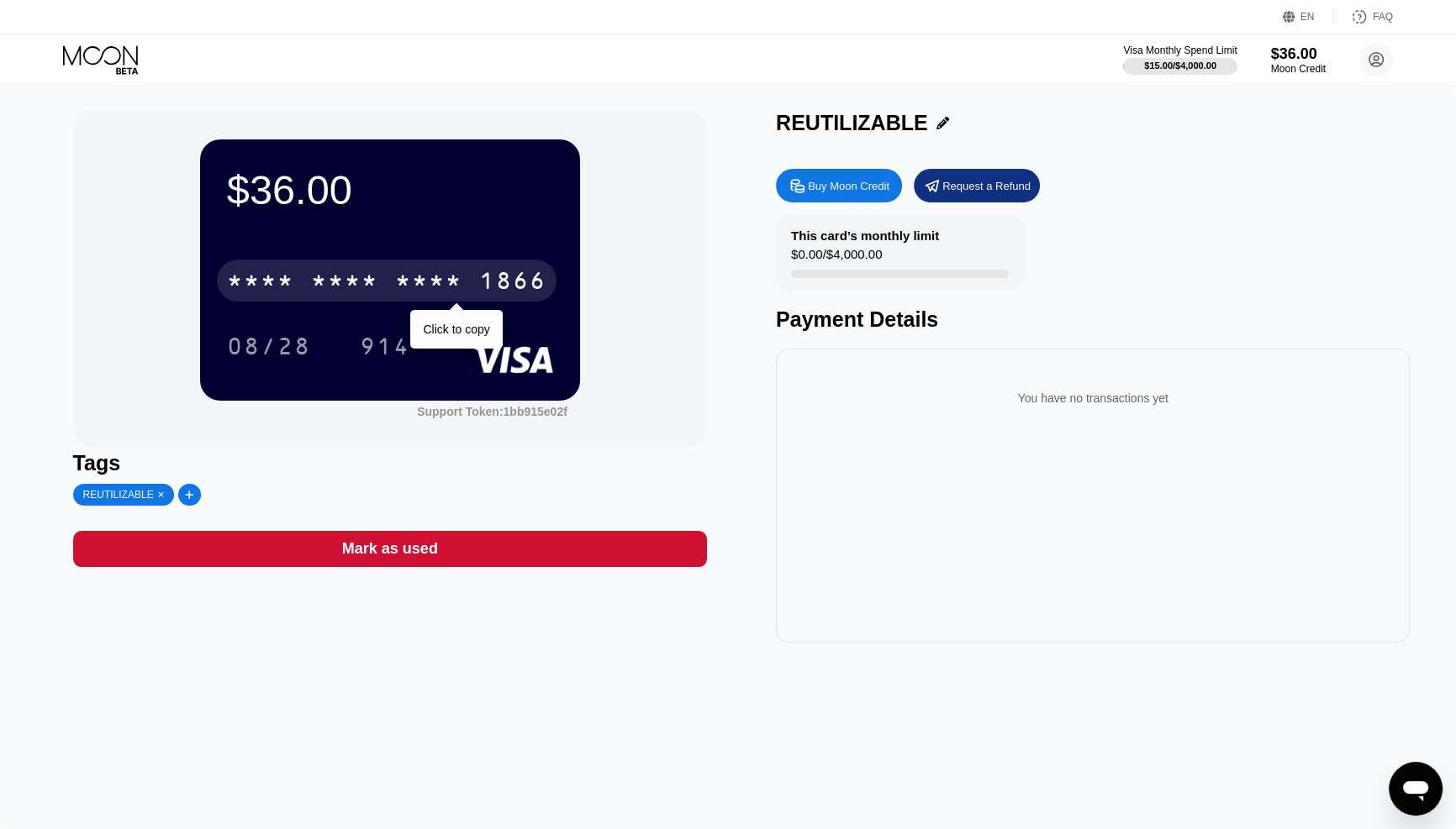
click at [424, 287] on div "* * * *" at bounding box center [428, 283] width 67 height 27
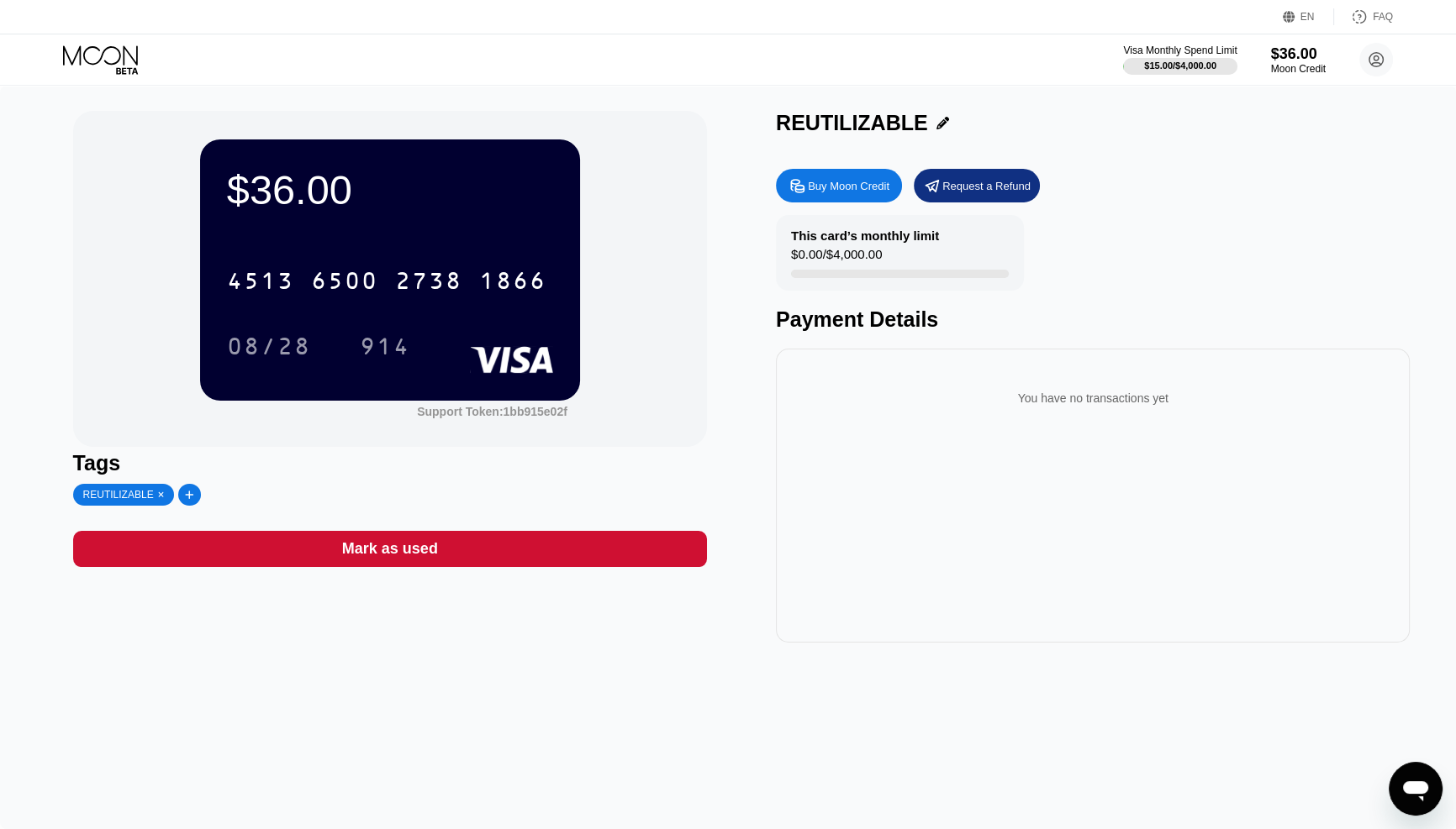
click at [729, 670] on div "$36.00 4513 6500 2738 1866 08/28 914 Support Token: 1bb915e02f Tags REUTILIZABL…" at bounding box center [728, 457] width 1456 height 743
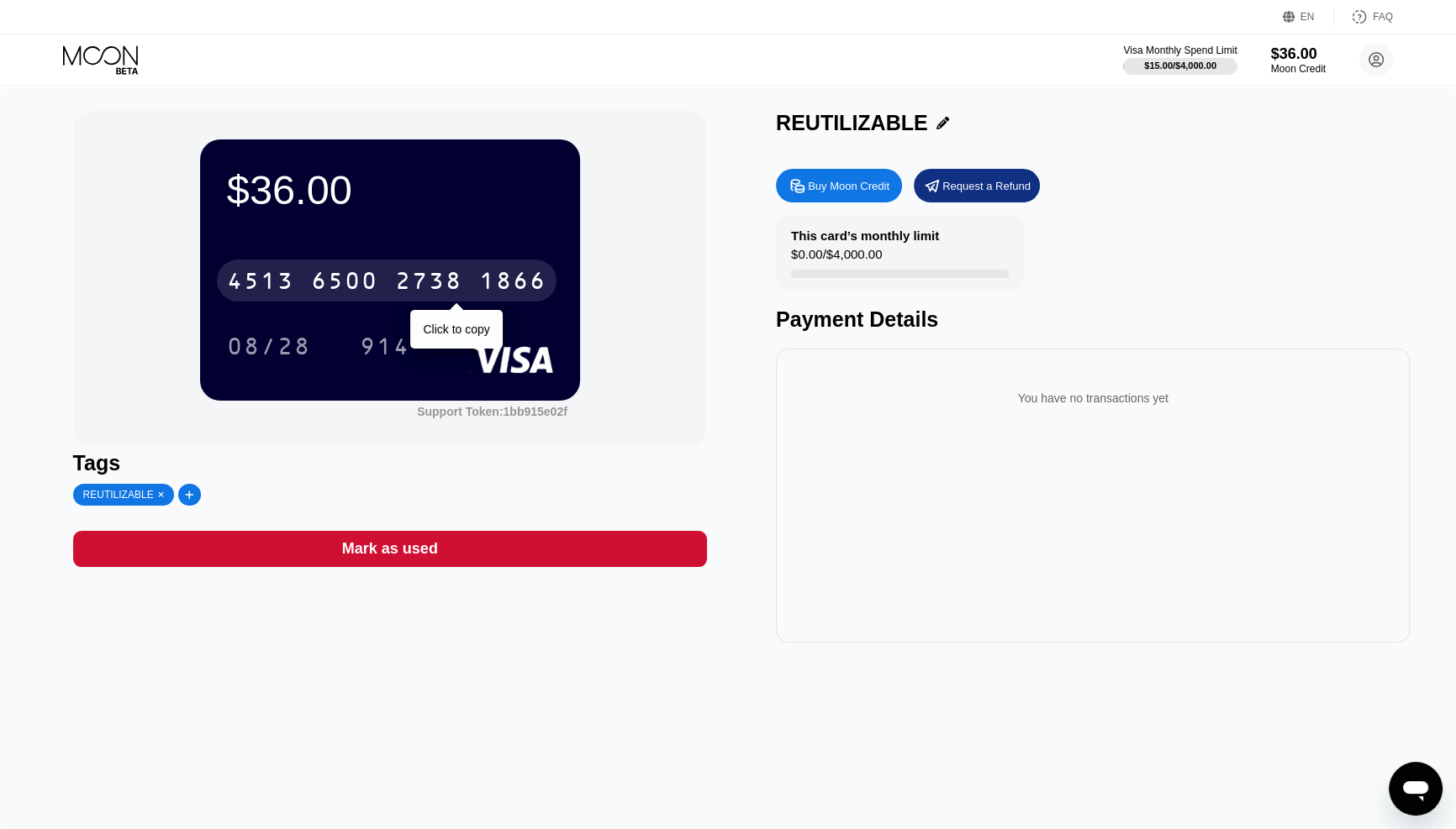
drag, startPoint x: 345, startPoint y: 284, endPoint x: 200, endPoint y: 355, distance: 161.4
click at [346, 285] on div "6500" at bounding box center [344, 283] width 67 height 27
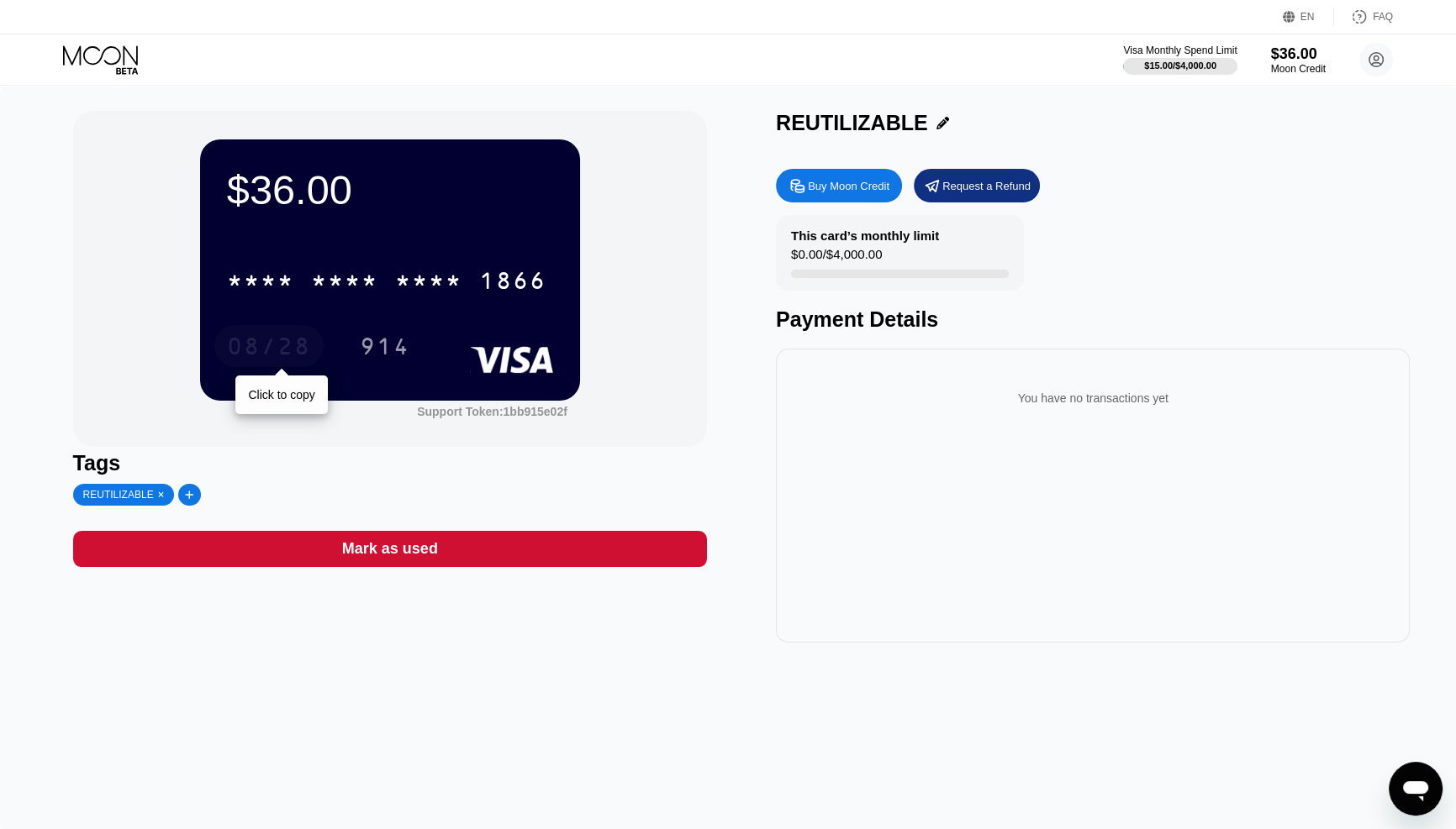
drag, startPoint x: 256, startPoint y: 352, endPoint x: 270, endPoint y: 355, distance: 14.3
click at [257, 352] on div "08/28" at bounding box center [269, 349] width 84 height 27
click at [321, 438] on div "$36.00 * * * * * * * * * * * * 1866 08/28 914 Support Token: 1bb915e02f" at bounding box center [389, 279] width 633 height 336
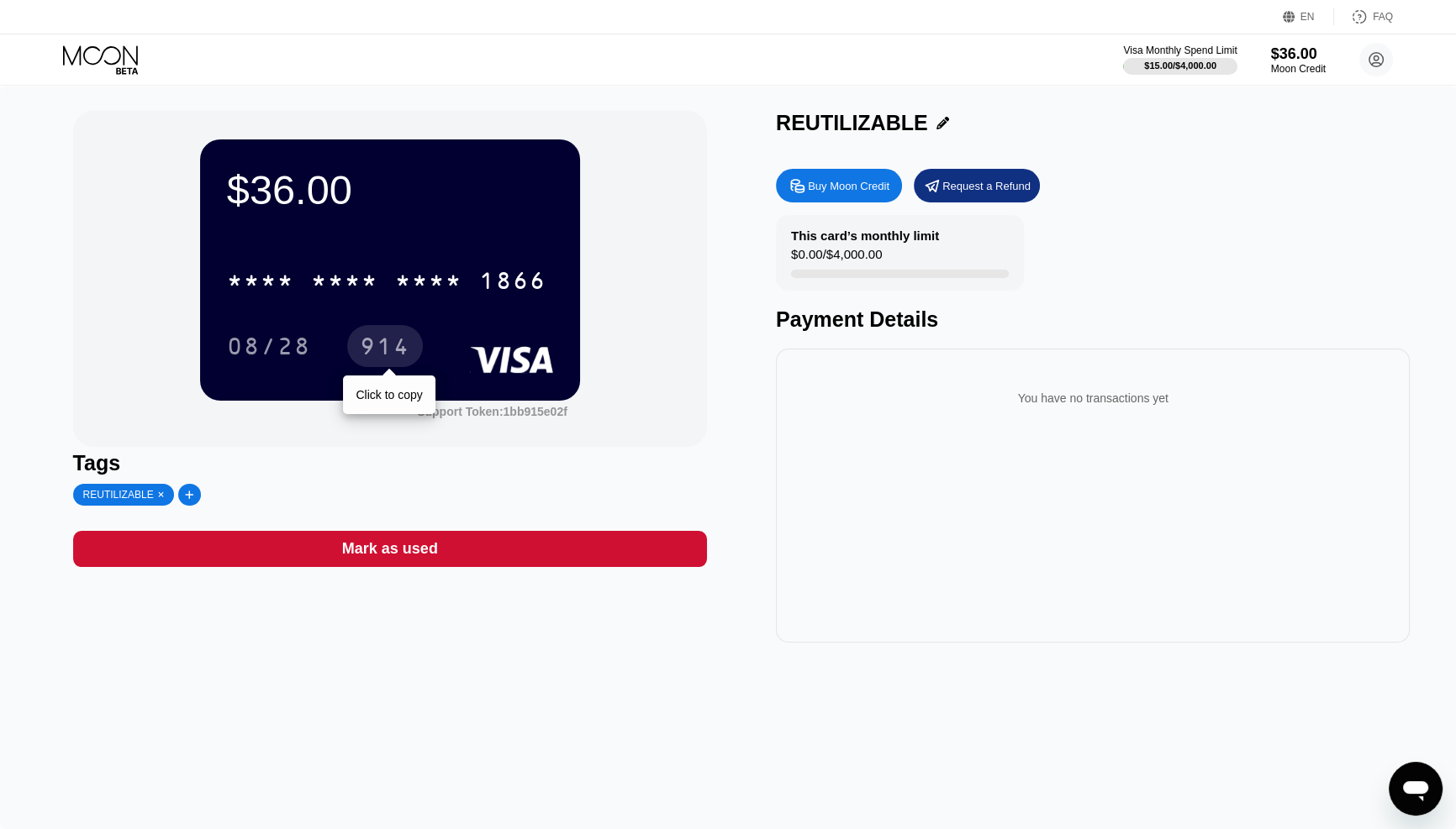
click at [393, 358] on div "914" at bounding box center [385, 349] width 50 height 27
click at [1102, 161] on div "Buy Moon Credit Request a Refund This card’s monthly limit $0.00 / $4,000.00 Pa…" at bounding box center [1092, 401] width 633 height 482
click at [810, 172] on div "Buy Moon Credit" at bounding box center [839, 186] width 126 height 34
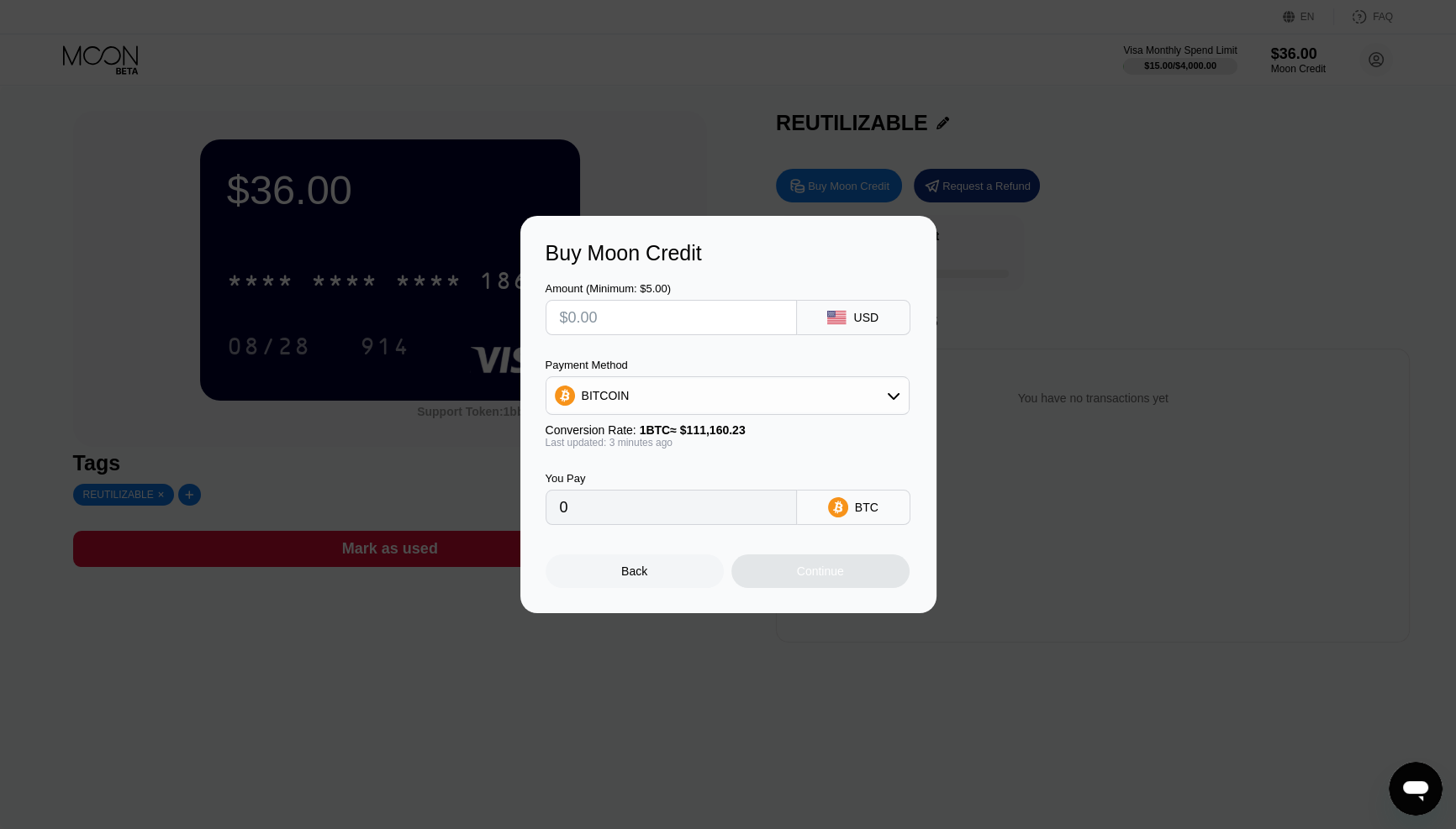
click at [688, 336] on div "Amount (Minimum: $5.00) USD Payment Method BITCOIN Conversion Rate: 1 BTC ≈ $11…" at bounding box center [728, 395] width 366 height 259
type input "$5"
type input "0.00004499"
click at [840, 566] on div "Continue" at bounding box center [820, 572] width 47 height 13
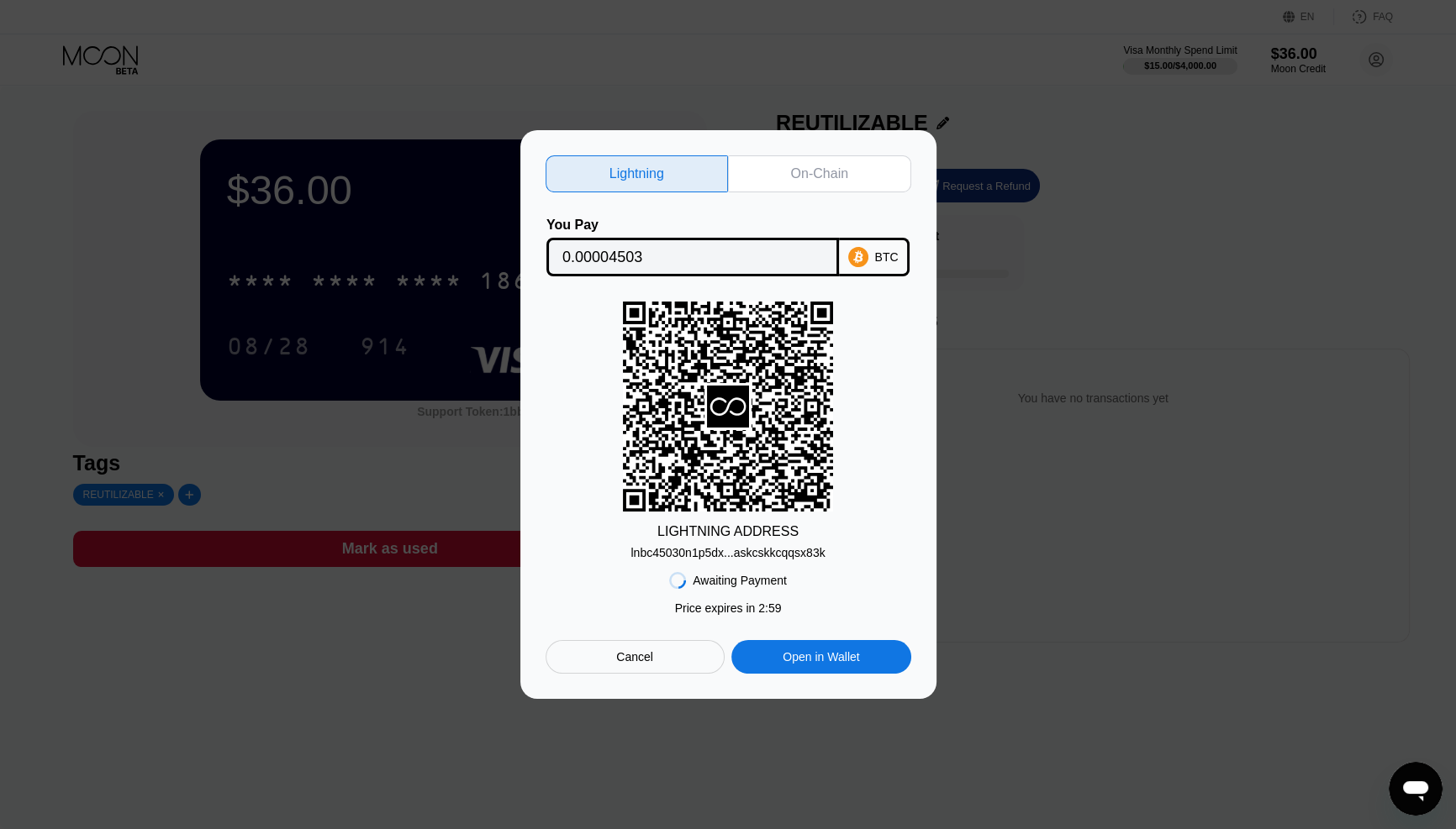
click at [745, 549] on div "lnbc45030n1p5dx...askcskkcqqsx83k" at bounding box center [728, 553] width 194 height 13
click at [931, 620] on div "Lightning On-Chain You Pay 0.00004503 BTC LIGHTNING ADDRESS lnbc45030n1p5dx...a…" at bounding box center [728, 415] width 416 height 569
click at [597, 650] on div "Cancel" at bounding box center [635, 657] width 179 height 34
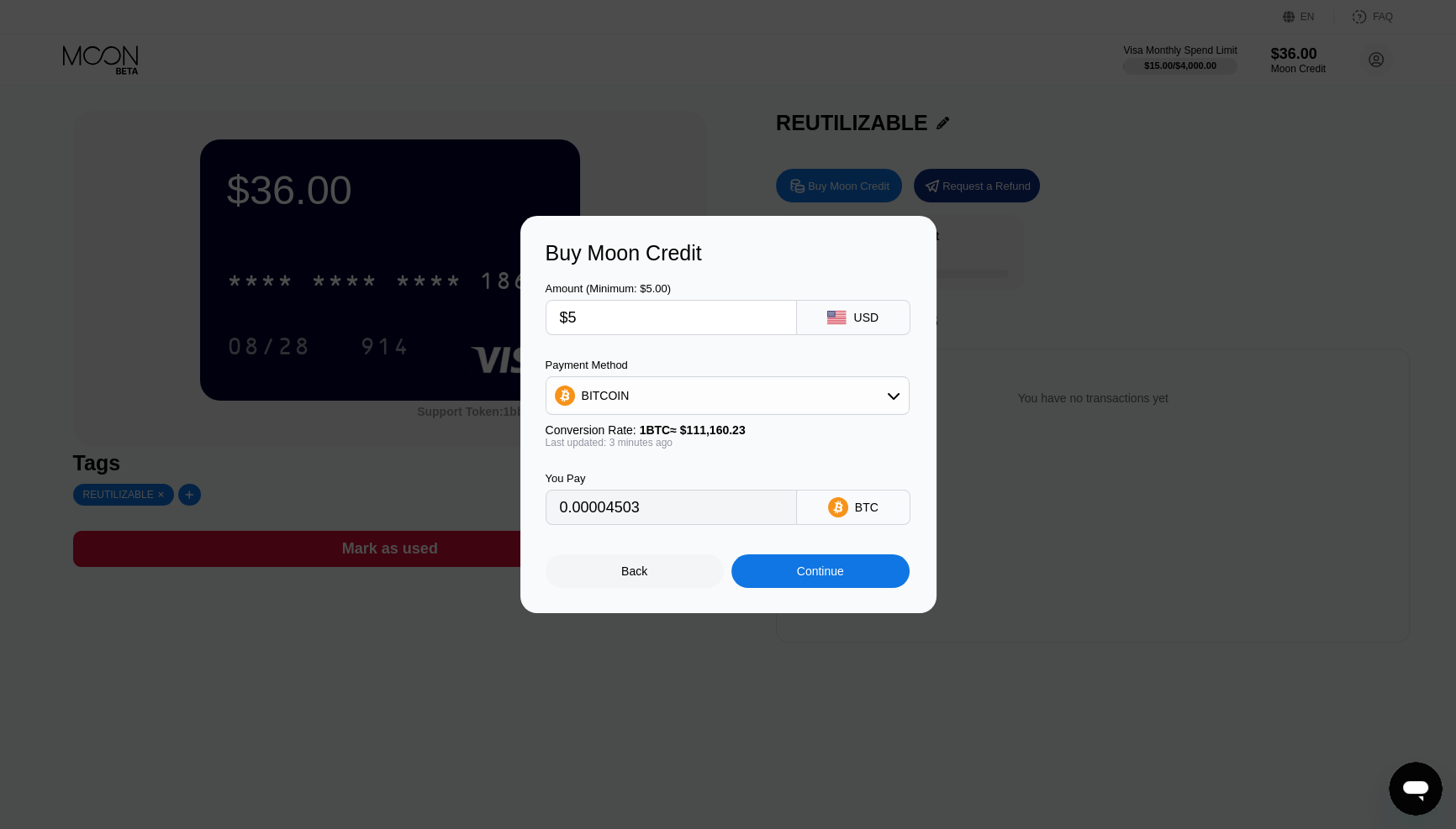
type input "0.00004503"
click at [612, 564] on div "Back" at bounding box center [634, 572] width 178 height 34
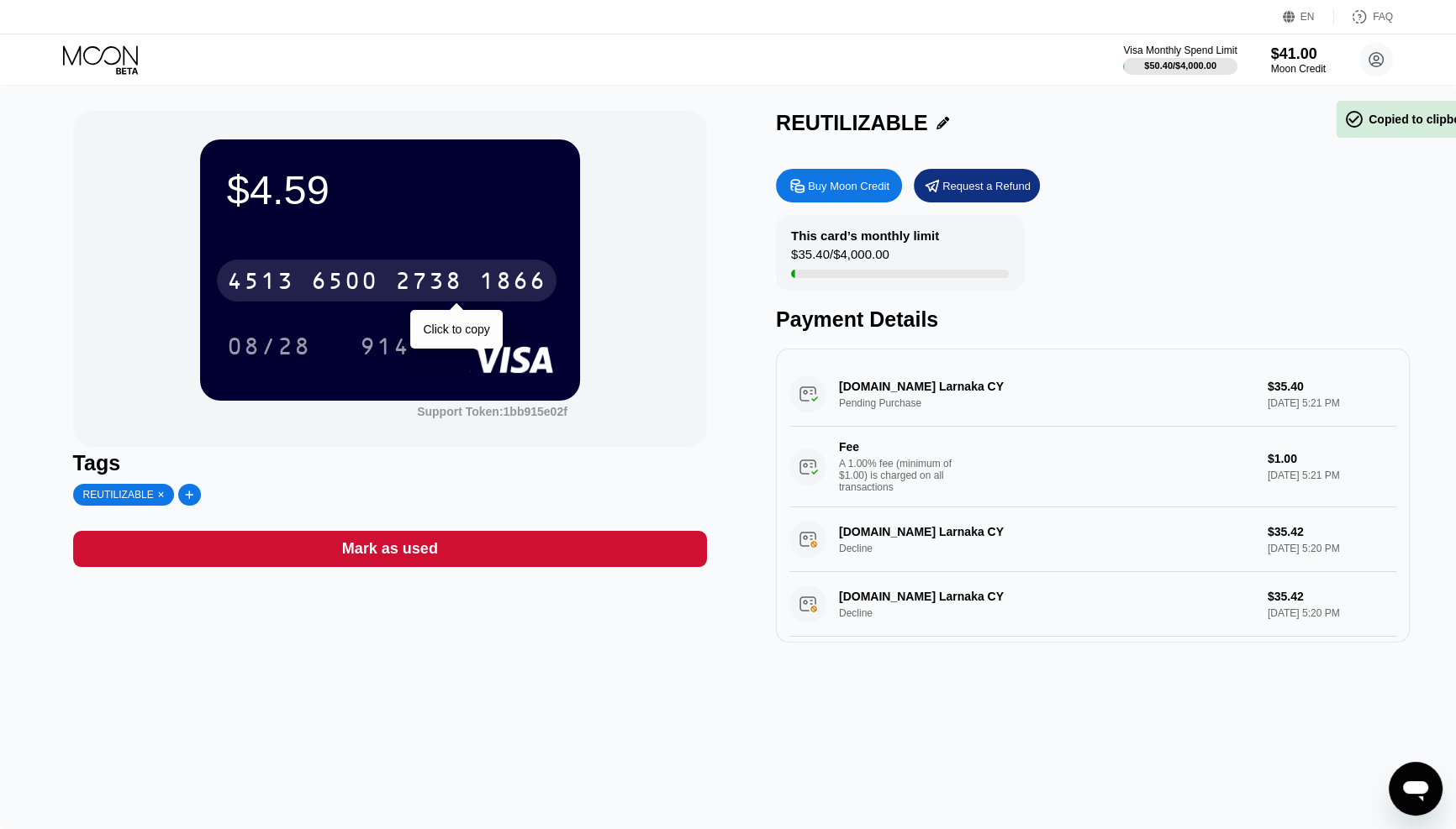
click at [445, 287] on div "2738" at bounding box center [428, 283] width 67 height 27
click at [442, 285] on div "* * * *" at bounding box center [428, 283] width 67 height 27
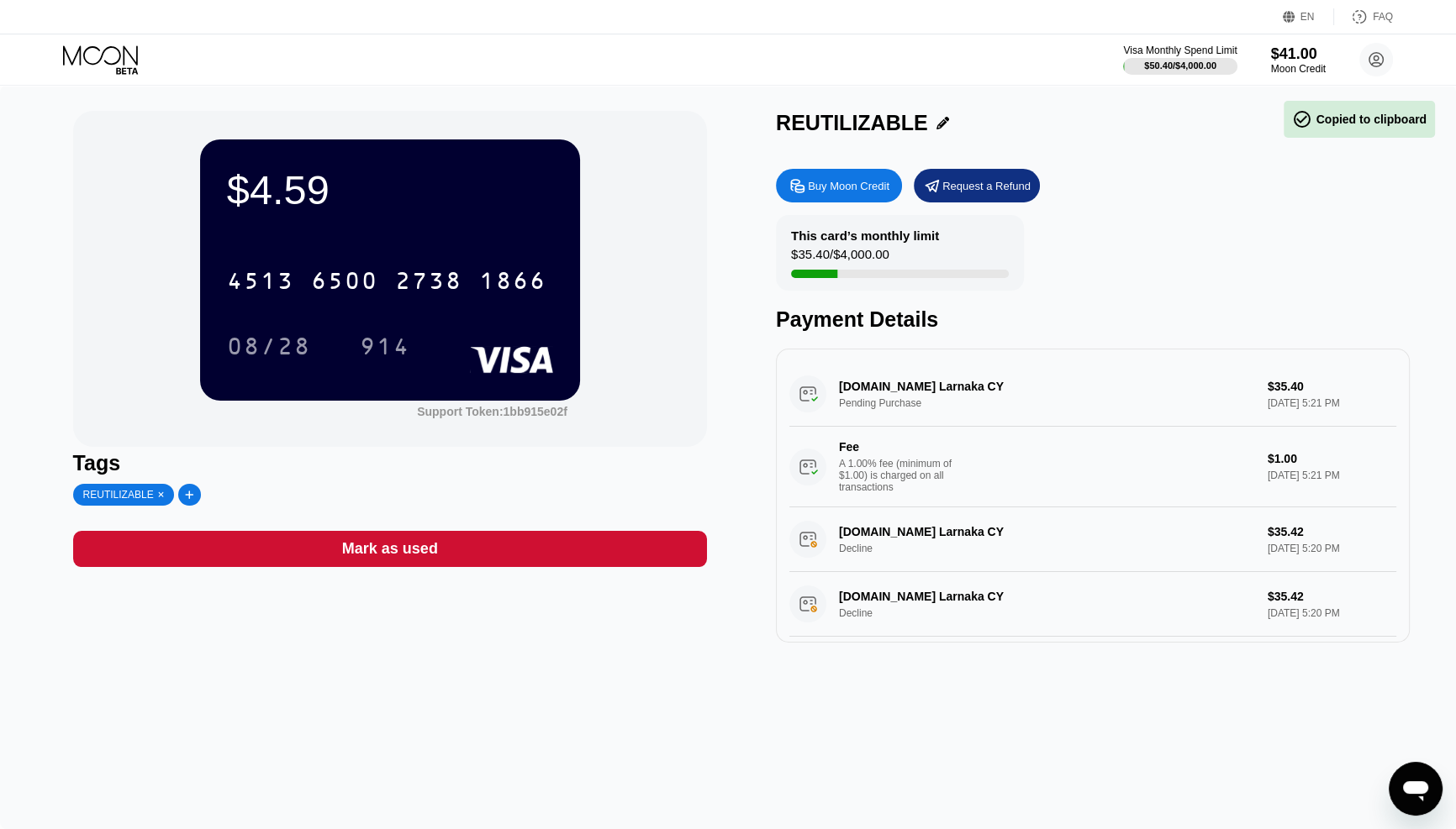
click at [593, 807] on div "$4.59 4513 6500 2738 1866 08/28 914 Support Token: 1bb915e02f Tags REUTILIZABLE…" at bounding box center [728, 457] width 1456 height 743
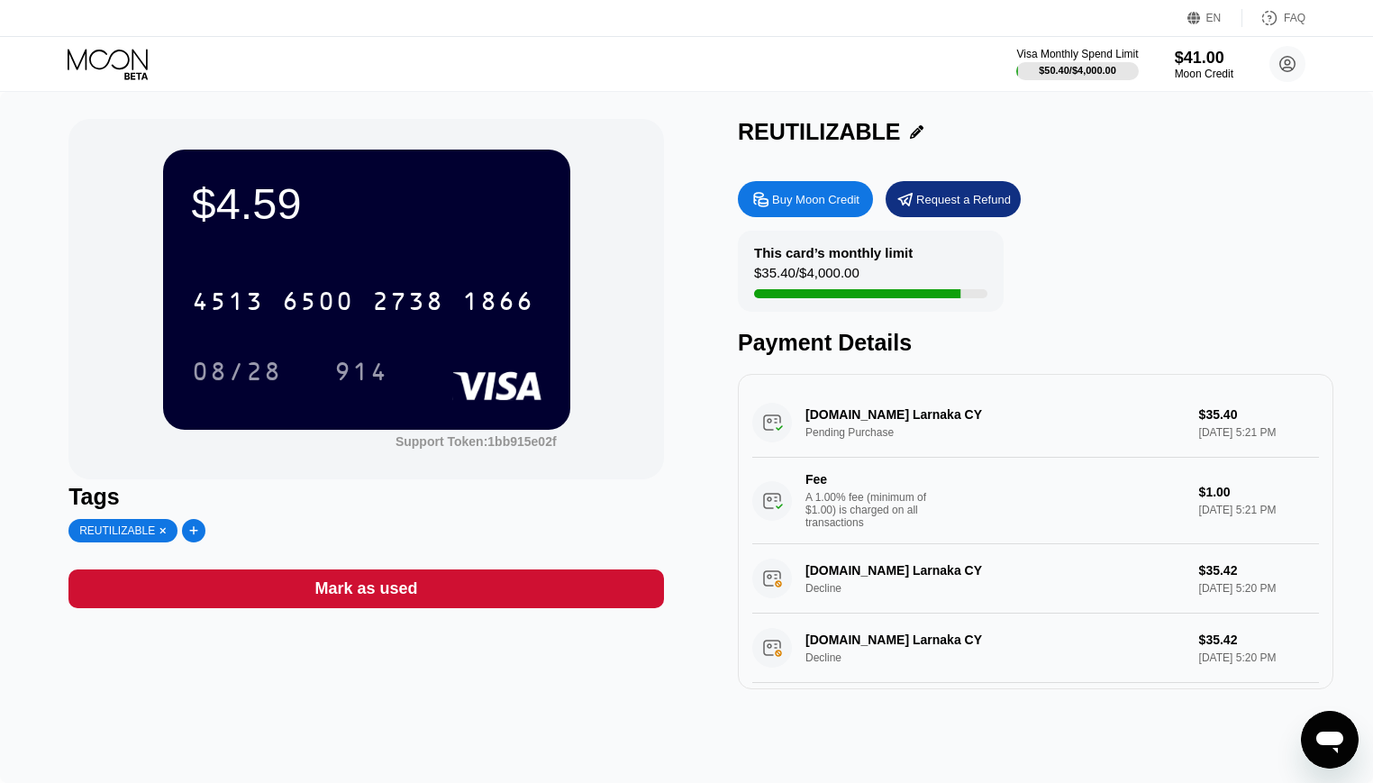
click at [1094, 418] on div "[DOMAIN_NAME] Larnaka CY Pending Purchase $35.40 [DATE] 5:21 PM Fee A 1.00% fee…" at bounding box center [1035, 466] width 567 height 156
click at [854, 417] on div "[DOMAIN_NAME] Larnaka CY Pending Purchase $35.40 [DATE] 5:21 PM Fee A 1.00% fee…" at bounding box center [1035, 466] width 567 height 156
click at [760, 423] on div "[DOMAIN_NAME] Larnaka CY Pending Purchase $35.40 [DATE] 5:21 PM Fee A 1.00% fee…" at bounding box center [1035, 466] width 567 height 156
click at [832, 439] on div "[DOMAIN_NAME] Larnaka CY Pending Purchase $35.40 [DATE] 5:21 PM Fee A 1.00% fee…" at bounding box center [1035, 466] width 567 height 156
click at [888, 384] on div "[DOMAIN_NAME] Larnaka CY Pending Purchase $35.40 [DATE] 5:21 PM Fee A 1.00% fee…" at bounding box center [1036, 531] width 596 height 315
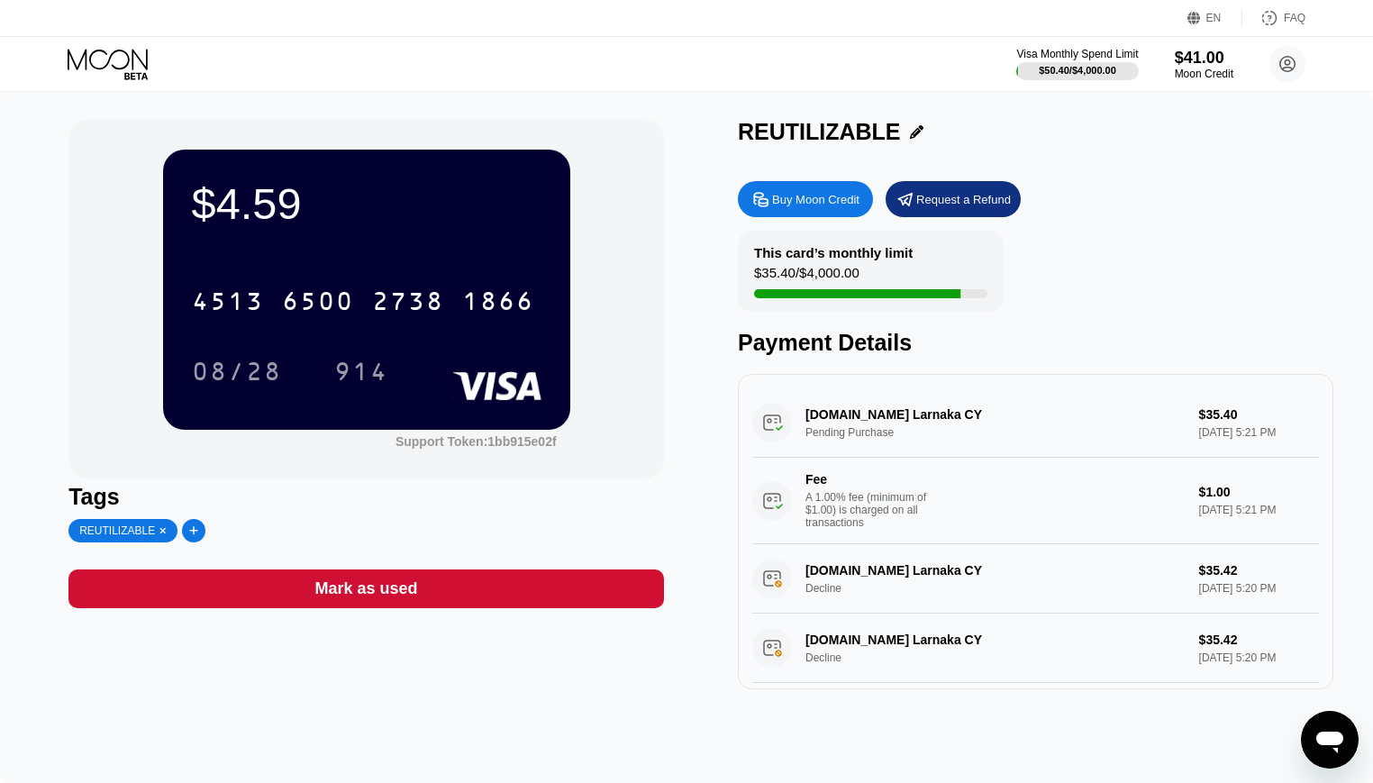
drag, startPoint x: 1062, startPoint y: 402, endPoint x: 872, endPoint y: 501, distance: 214.4
click at [1063, 403] on div "[DOMAIN_NAME] Larnaka CY Pending Purchase $35.40 [DATE] 5:21 PM Fee A 1.00% fee…" at bounding box center [1035, 466] width 567 height 156
drag, startPoint x: 869, startPoint y: 504, endPoint x: 820, endPoint y: 465, distance: 62.2
click at [869, 503] on div "A 1.00% fee (minimum of $1.00) is charged on all transactions" at bounding box center [873, 510] width 135 height 38
click at [818, 462] on div "Fee A 1.00% fee (minimum of $1.00) is charged on all transactions $1.00 [DATE] …" at bounding box center [1035, 501] width 567 height 87
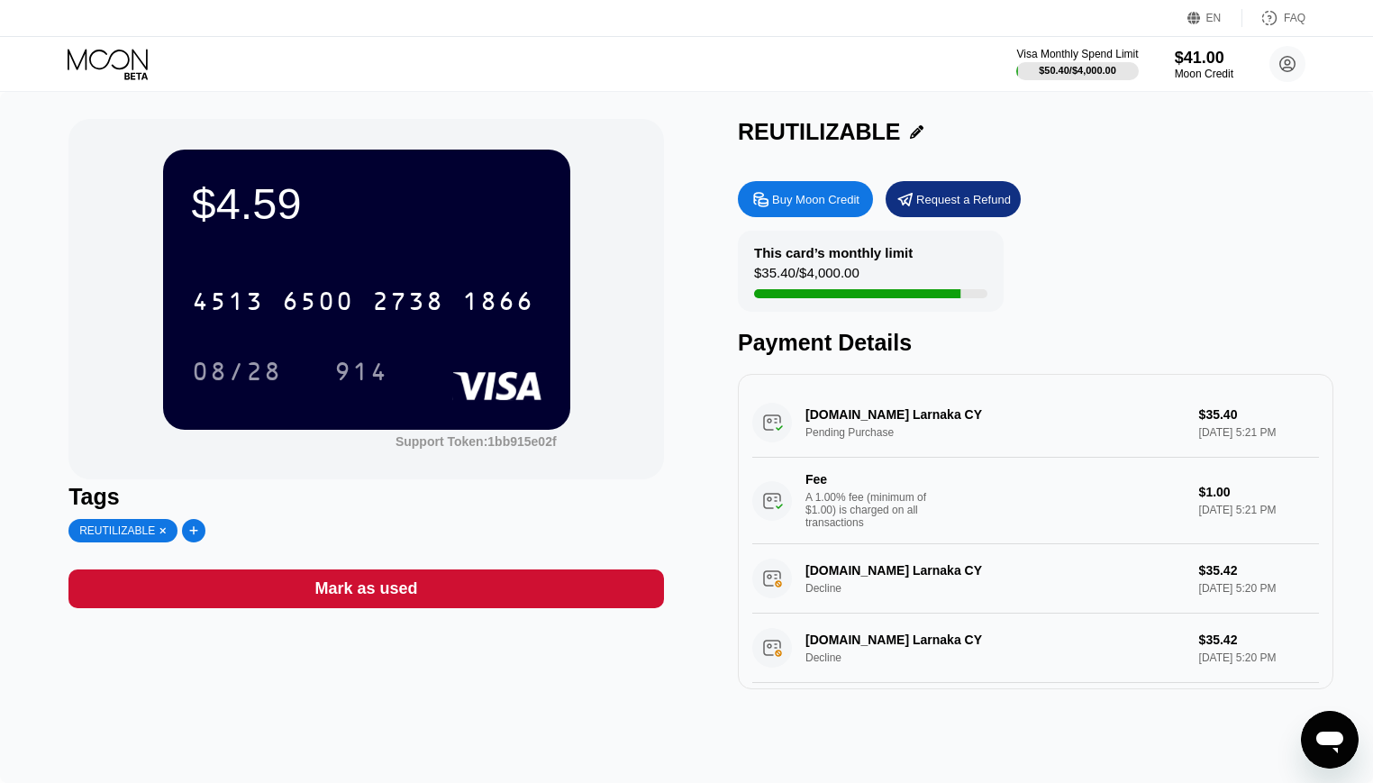
click at [819, 463] on div "Fee A 1.00% fee (minimum of $1.00) is charged on all transactions $1.00 [DATE] …" at bounding box center [1035, 501] width 567 height 87
click at [979, 405] on div "[DOMAIN_NAME] Larnaka CY Pending Purchase $35.40 [DATE] 5:21 PM Fee A 1.00% fee…" at bounding box center [1035, 466] width 567 height 156
click at [956, 405] on div "[DOMAIN_NAME] Larnaka CY Pending Purchase $35.40 [DATE] 5:21 PM Fee A 1.00% fee…" at bounding box center [1035, 466] width 567 height 156
click at [880, 572] on div "[DOMAIN_NAME] Larnaka CY Decline $35.42 [DATE] 5:20 PM" at bounding box center [1035, 578] width 567 height 69
drag, startPoint x: 847, startPoint y: 613, endPoint x: 848, endPoint y: 646, distance: 33.4
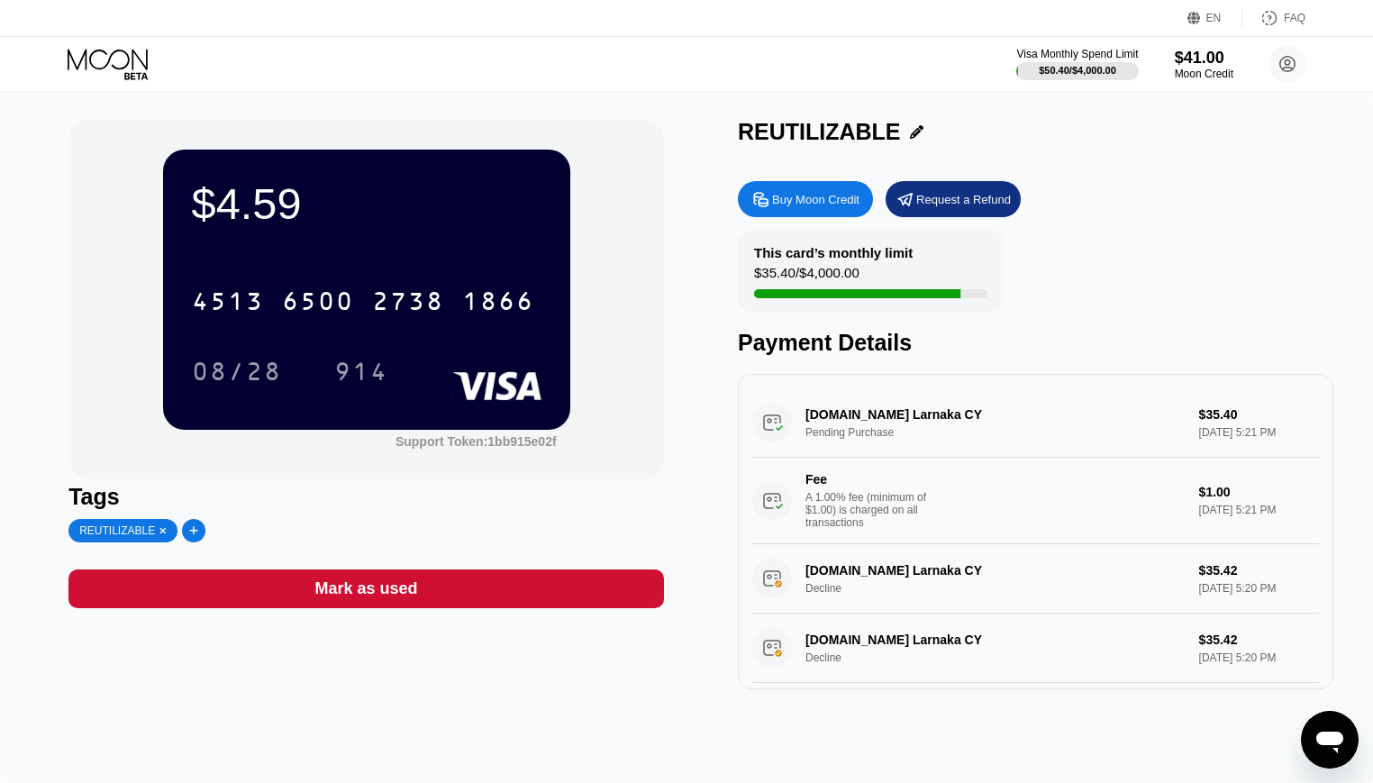
click at [848, 614] on div "[DOMAIN_NAME] Larnaka CY Decline $35.42 [DATE] 5:20 PM" at bounding box center [1035, 648] width 567 height 69
click at [857, 652] on div "[DOMAIN_NAME] Larnaka CY Decline $35.42 [DATE] 5:20 PM" at bounding box center [1035, 648] width 567 height 69
click at [1295, 62] on icon at bounding box center [1287, 64] width 15 height 15
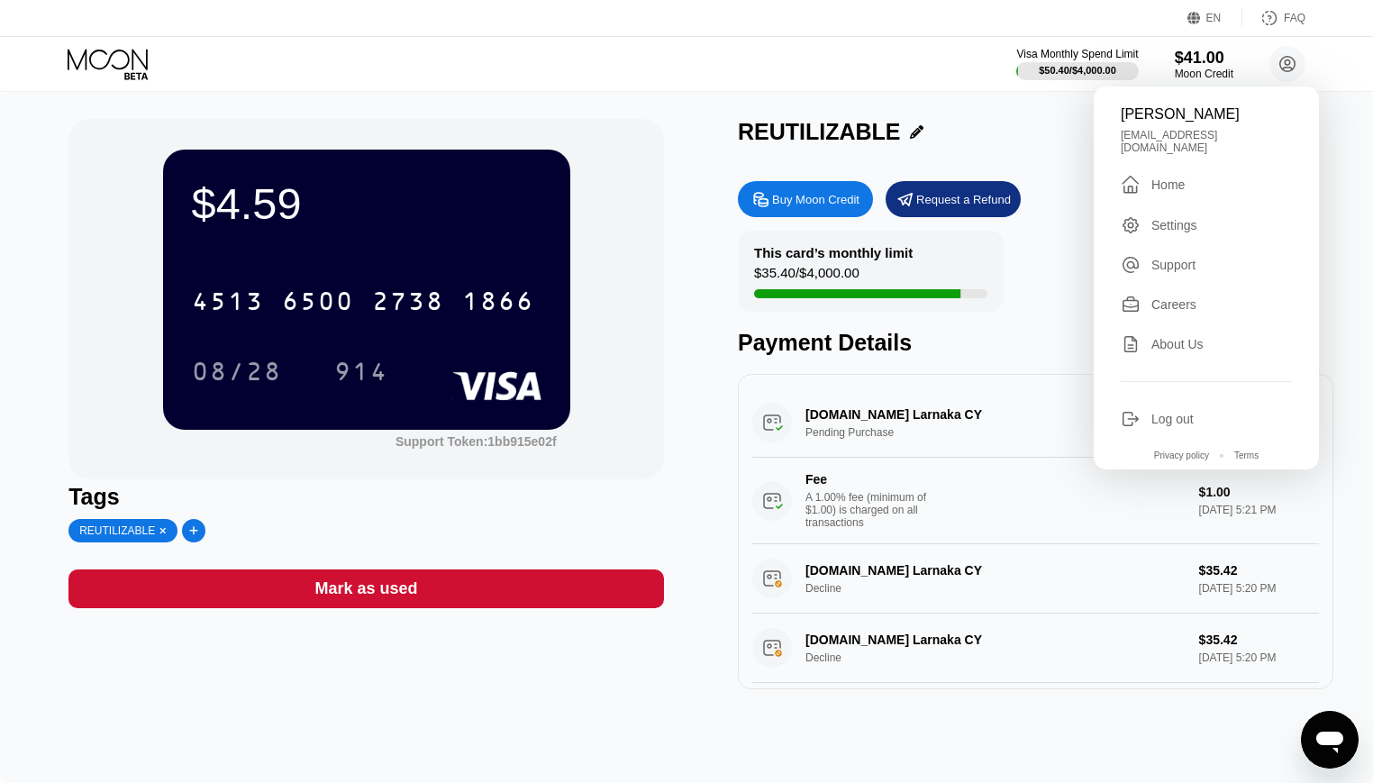
click at [1058, 274] on div "This card’s monthly limit $35.40 / $4,000.00 Payment Details" at bounding box center [1036, 293] width 596 height 125
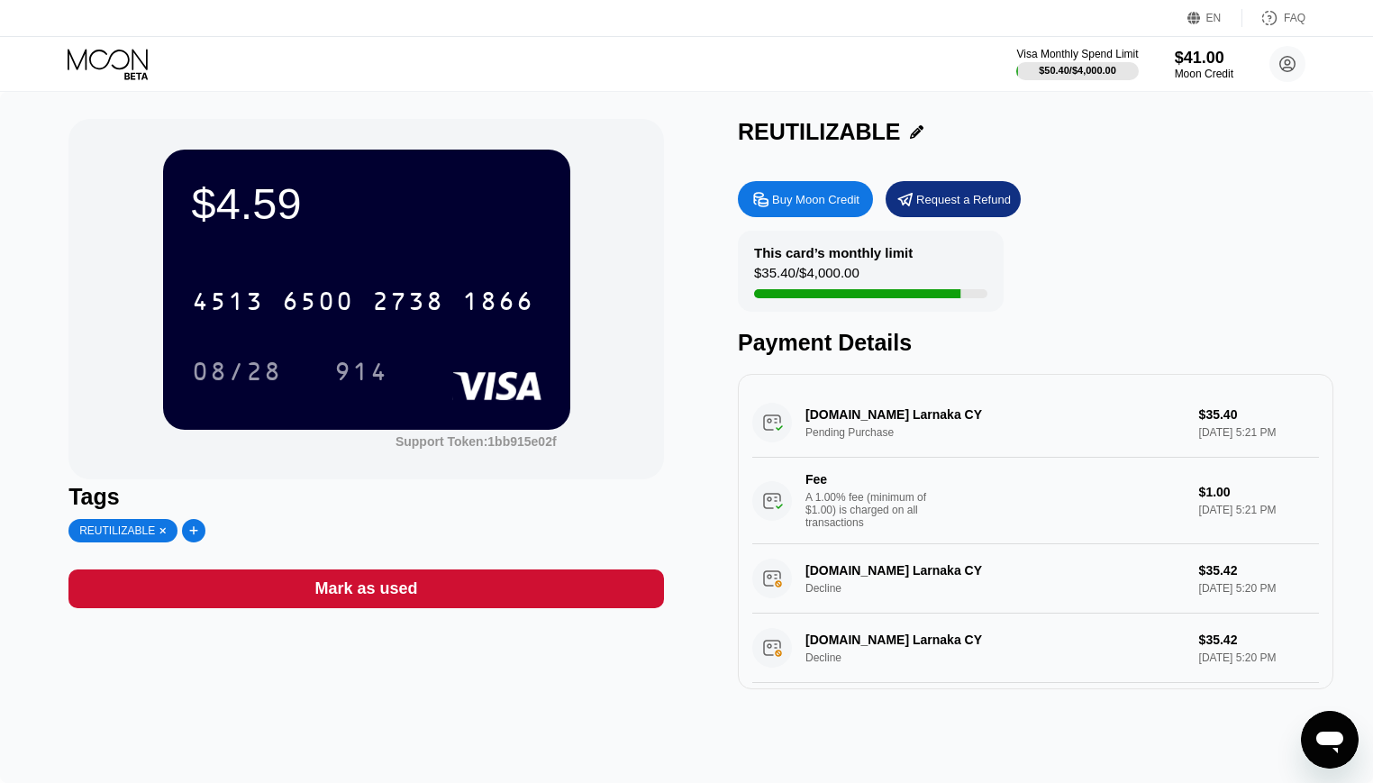
click at [772, 439] on div "[DOMAIN_NAME] Larnaka CY Pending Purchase $35.40 [DATE] 5:21 PM Fee A 1.00% fee…" at bounding box center [1036, 531] width 596 height 315
drag, startPoint x: 772, startPoint y: 419, endPoint x: 833, endPoint y: 400, distance: 63.3
click at [775, 419] on div "[DOMAIN_NAME] Larnaka CY Pending Purchase $35.40 [DATE] 5:21 PM Fee A 1.00% fee…" at bounding box center [1035, 466] width 567 height 156
click at [860, 408] on div "[DOMAIN_NAME] Larnaka CY Pending Purchase $35.40 [DATE] 5:21 PM Fee A 1.00% fee…" at bounding box center [1035, 466] width 567 height 156
click at [829, 470] on div "Fee A 1.00% fee (minimum of $1.00) is charged on all transactions $1.00 [DATE] …" at bounding box center [1035, 501] width 567 height 87
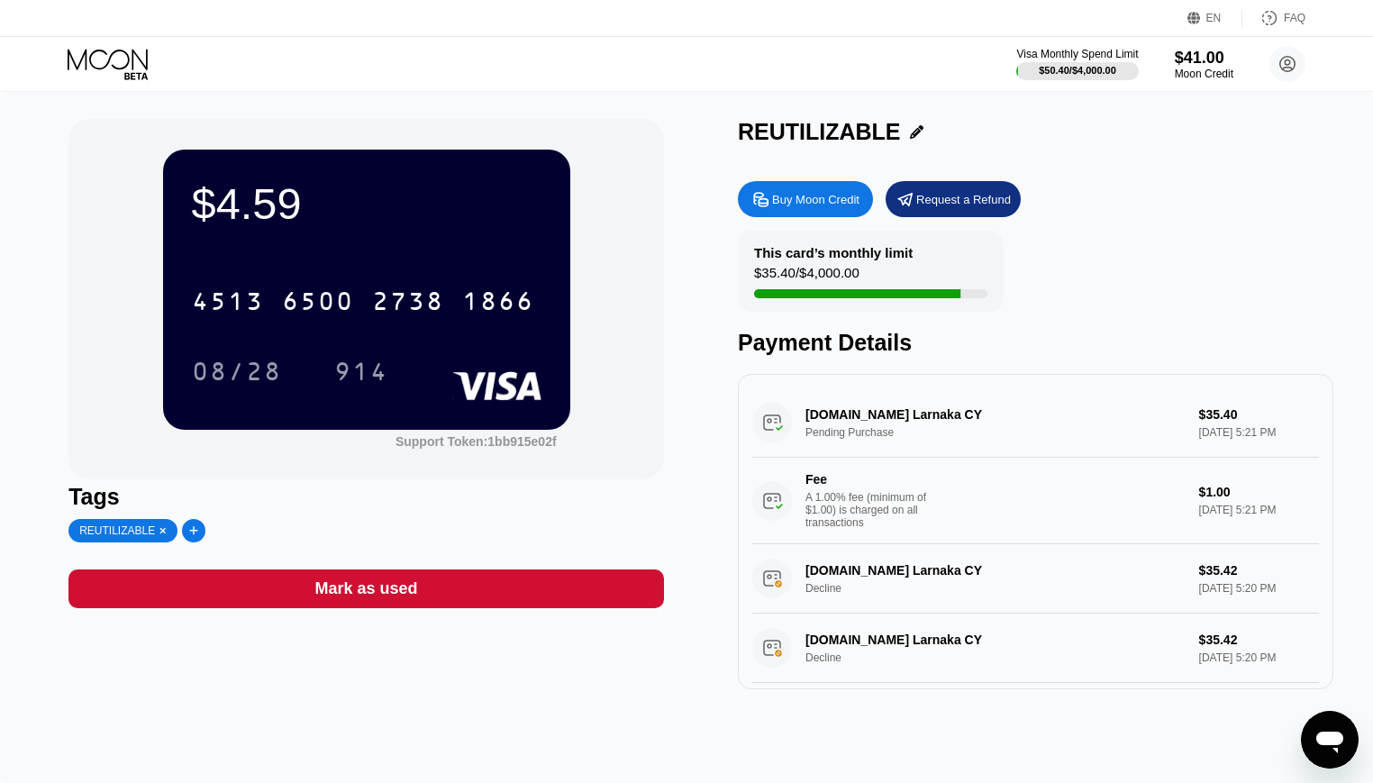
click at [819, 476] on div "Fee" at bounding box center [869, 479] width 126 height 14
click at [835, 396] on div "[DOMAIN_NAME] Larnaka CY Pending Purchase $35.40 [DATE] 5:21 PM Fee A 1.00% fee…" at bounding box center [1035, 466] width 567 height 156
click at [807, 422] on div "[DOMAIN_NAME] Larnaka CY Pending Purchase $35.40 [DATE] 5:21 PM Fee A 1.00% fee…" at bounding box center [1035, 466] width 567 height 156
drag, startPoint x: 869, startPoint y: 533, endPoint x: 861, endPoint y: 566, distance: 34.1
click at [869, 540] on div "Fee A 1.00% fee (minimum of $1.00) is charged on all transactions $1.00 [DATE] …" at bounding box center [1035, 501] width 567 height 87
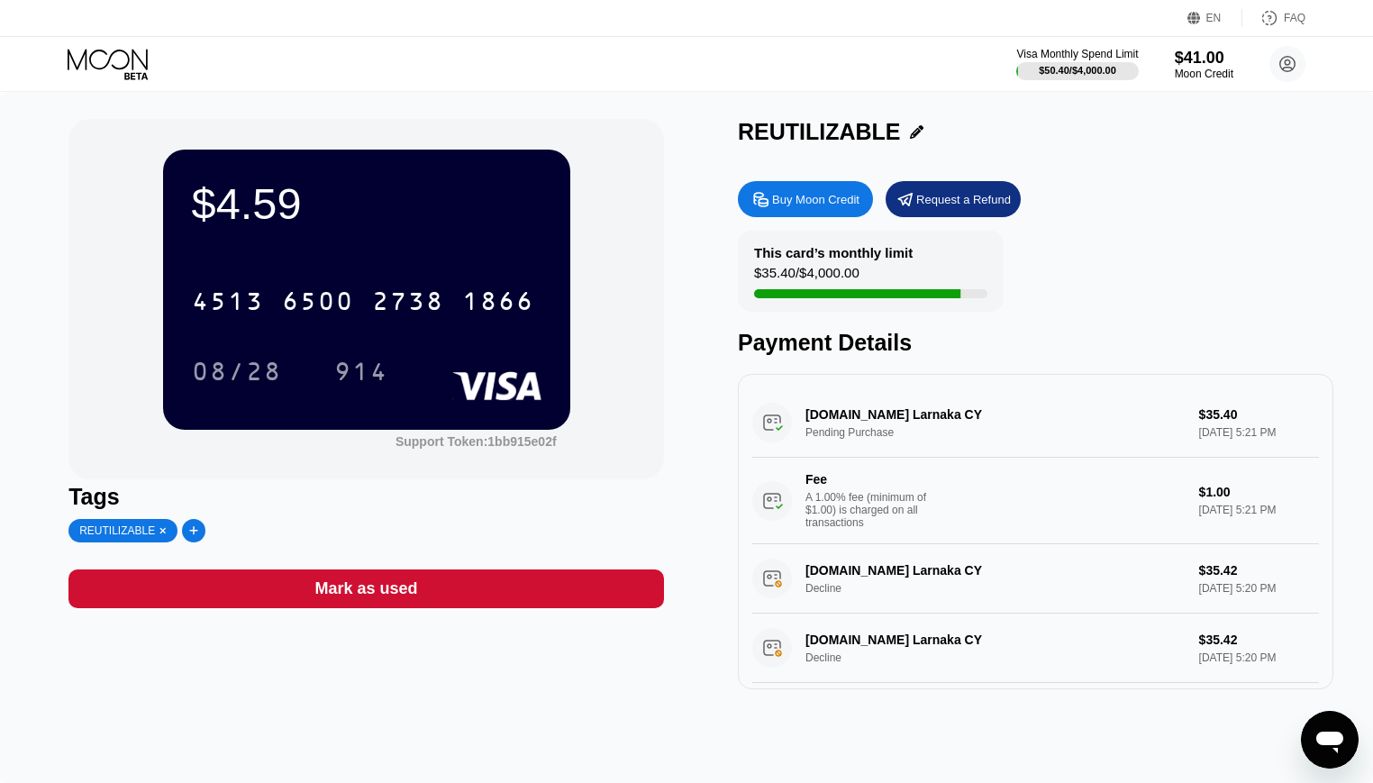
click at [850, 570] on div "[DOMAIN_NAME] Larnaka CY Decline $35.42 [DATE] 5:20 PM" at bounding box center [1035, 578] width 567 height 69
click at [817, 474] on div "Fee" at bounding box center [869, 479] width 126 height 14
drag, startPoint x: 868, startPoint y: 392, endPoint x: 914, endPoint y: 336, distance: 72.3
click at [879, 384] on div "[DOMAIN_NAME] Larnaka CY Pending Purchase $35.40 [DATE] 5:21 PM Fee A 1.00% fee…" at bounding box center [1036, 531] width 596 height 315
click at [1282, 48] on circle at bounding box center [1288, 64] width 36 height 36
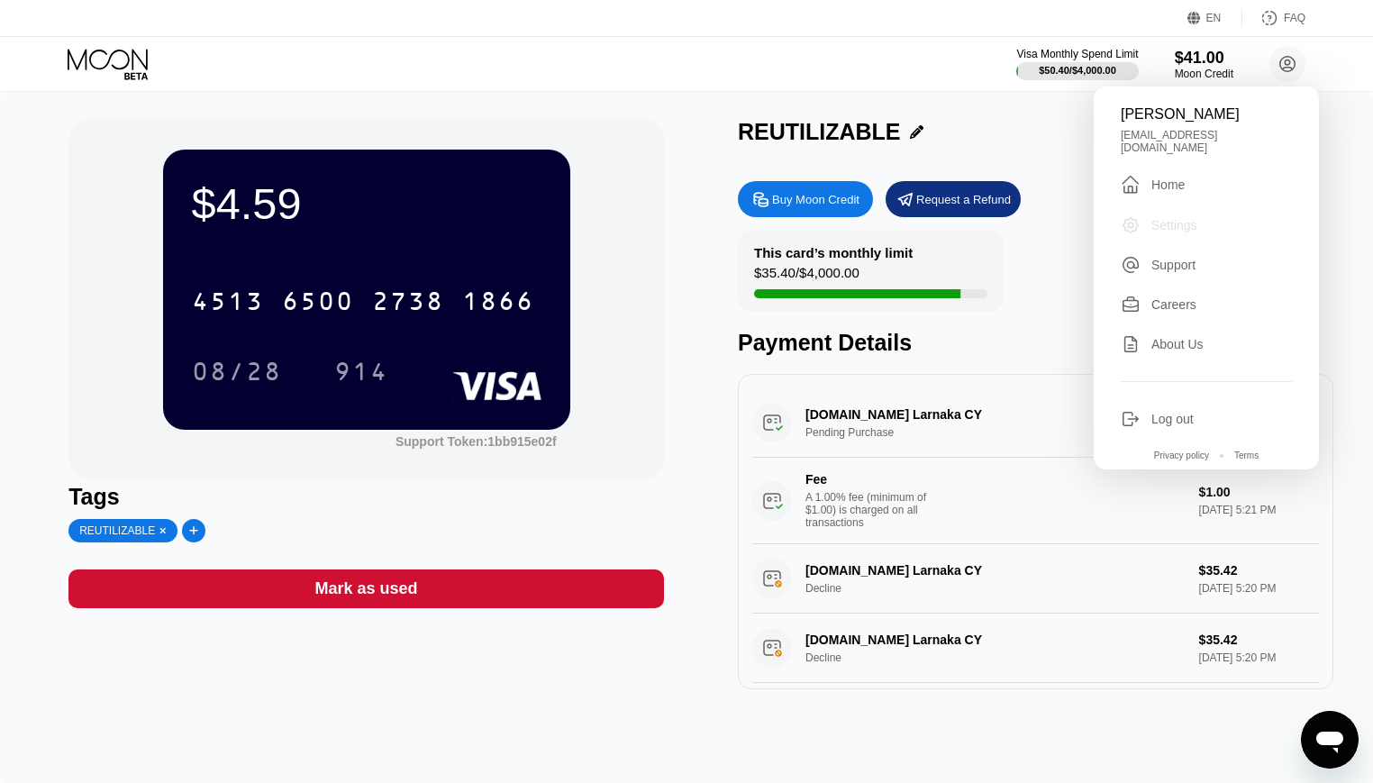
click at [1166, 218] on div "Settings" at bounding box center [1175, 225] width 46 height 14
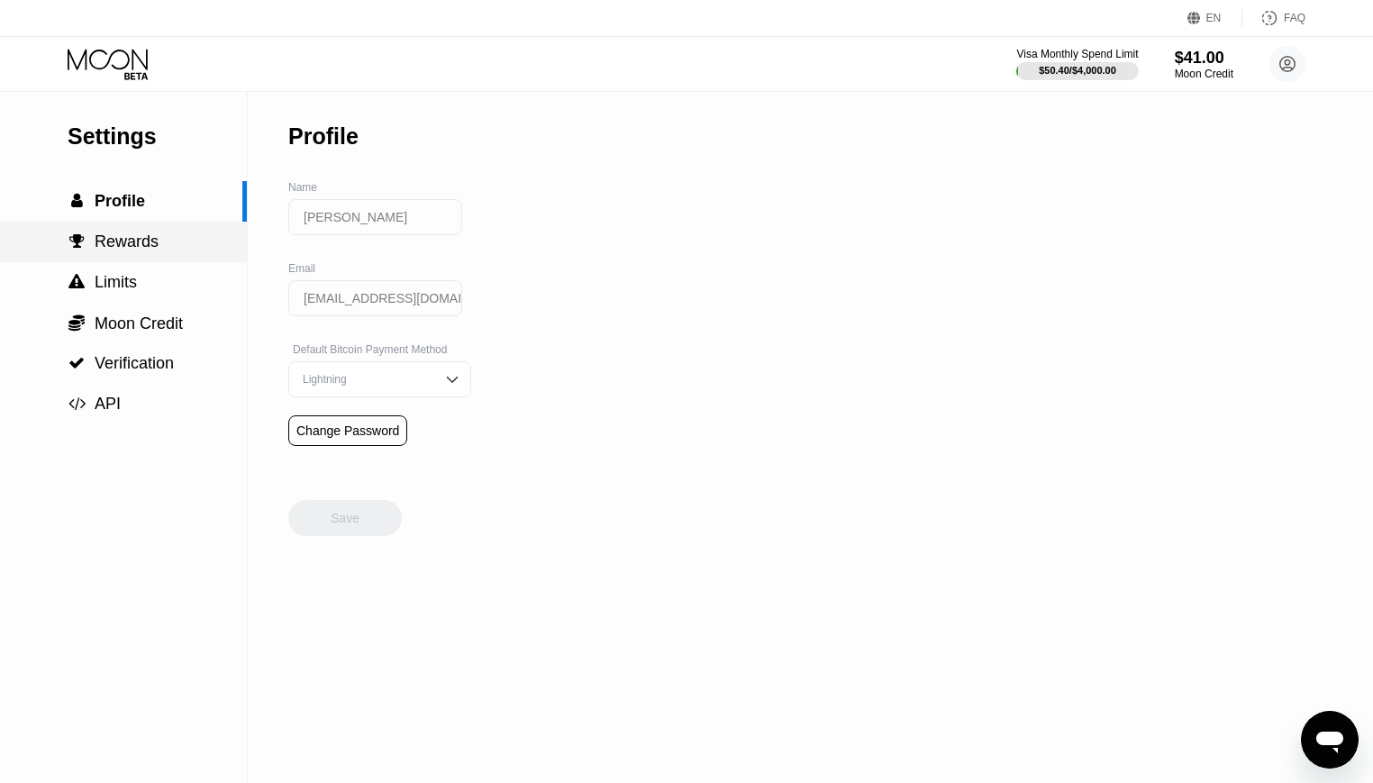
click at [157, 231] on div " Rewards" at bounding box center [123, 242] width 247 height 41
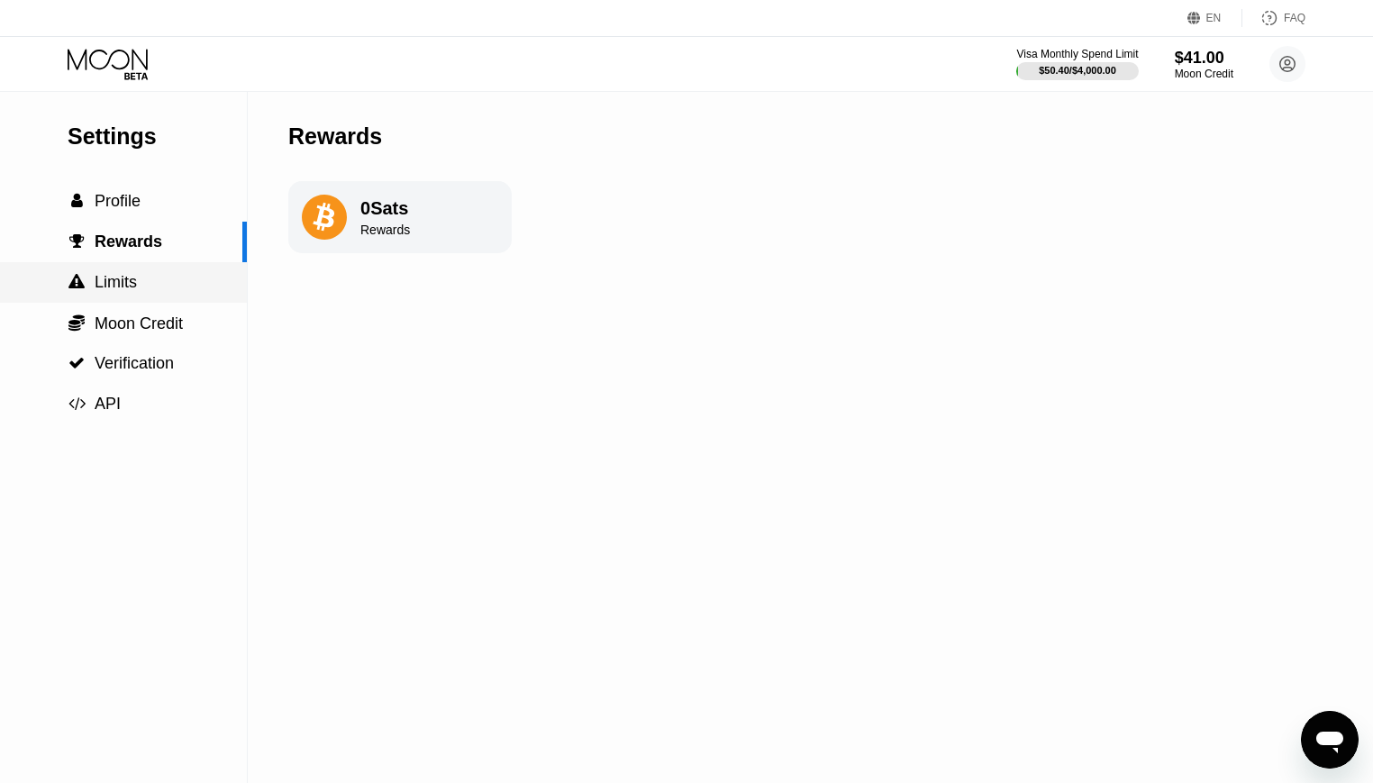
click at [142, 276] on div " Limits" at bounding box center [123, 282] width 247 height 19
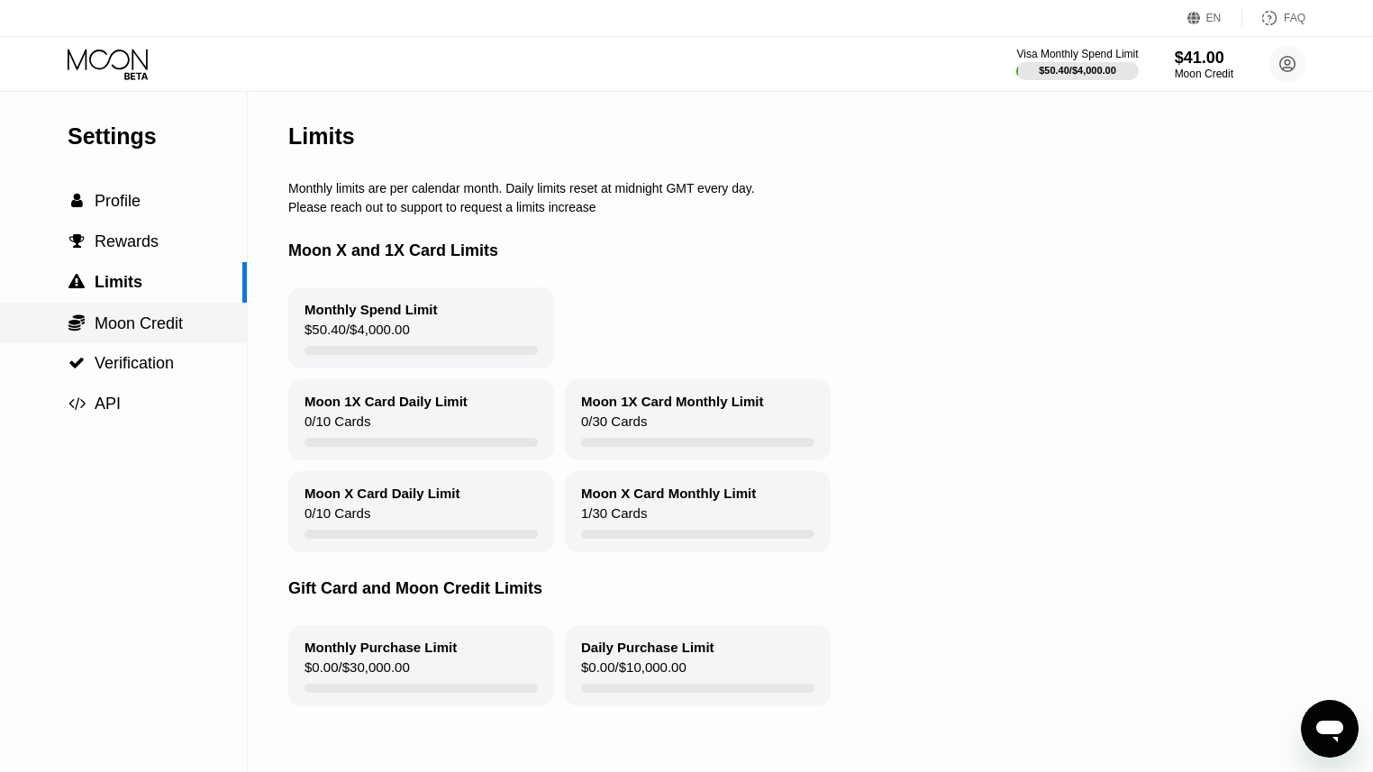
click at [120, 326] on span "Moon Credit" at bounding box center [139, 323] width 88 height 18
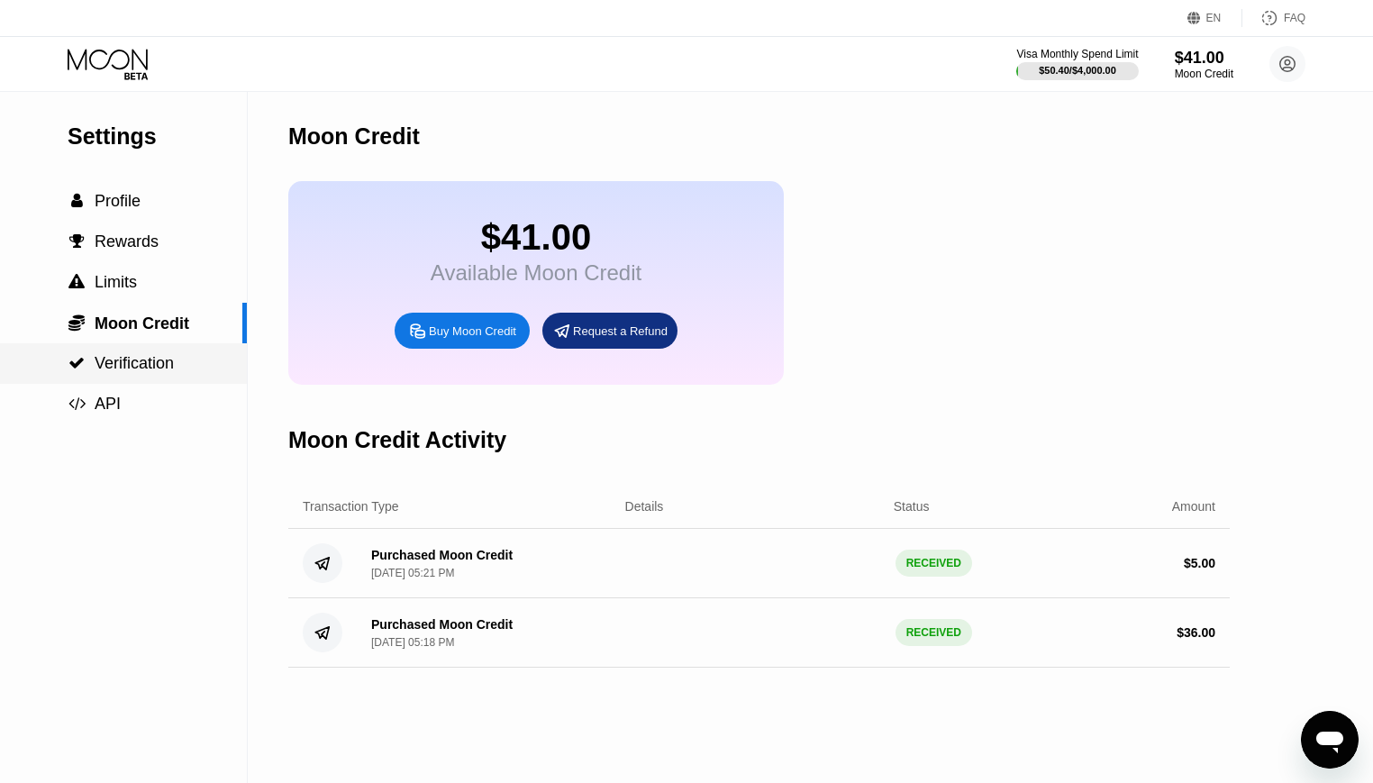
click at [135, 350] on div " Verification" at bounding box center [123, 363] width 247 height 41
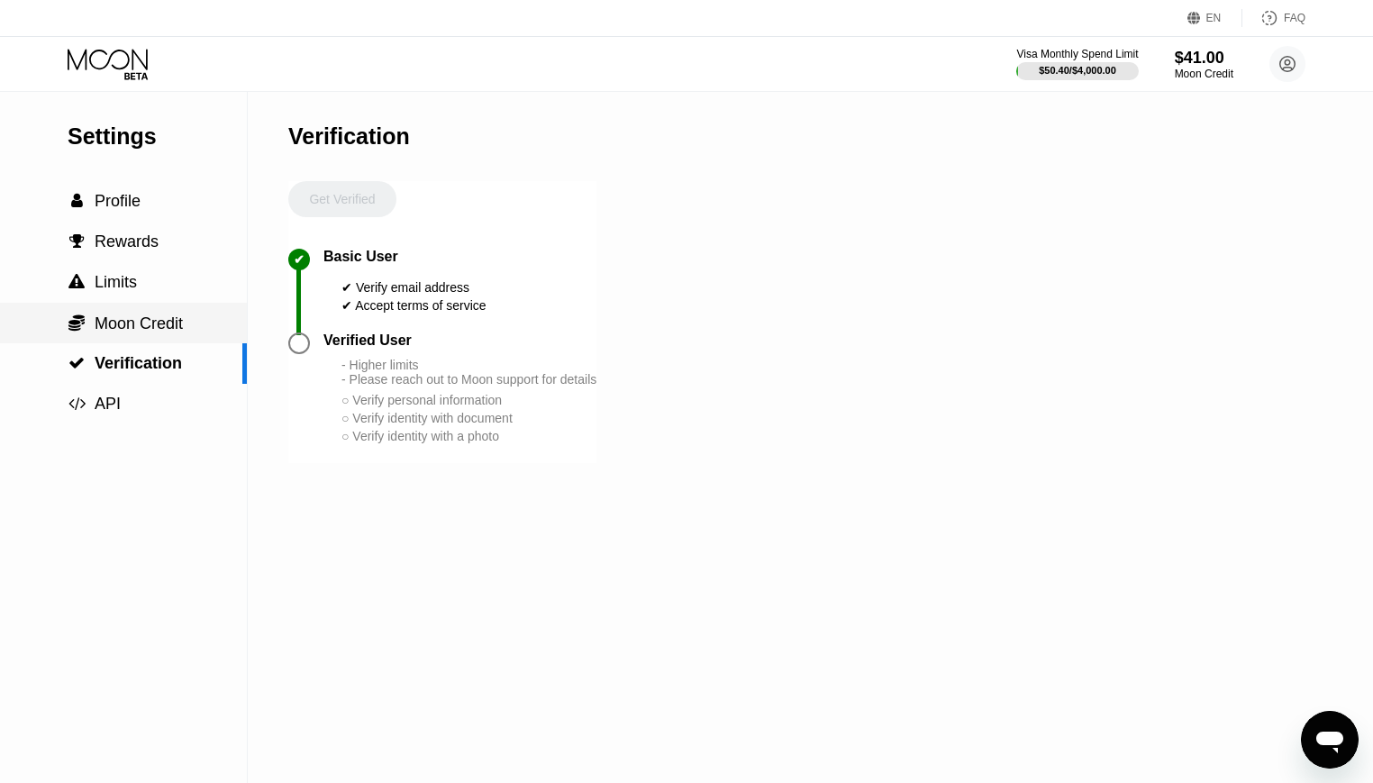
click at [123, 327] on span "Moon Credit" at bounding box center [139, 323] width 88 height 18
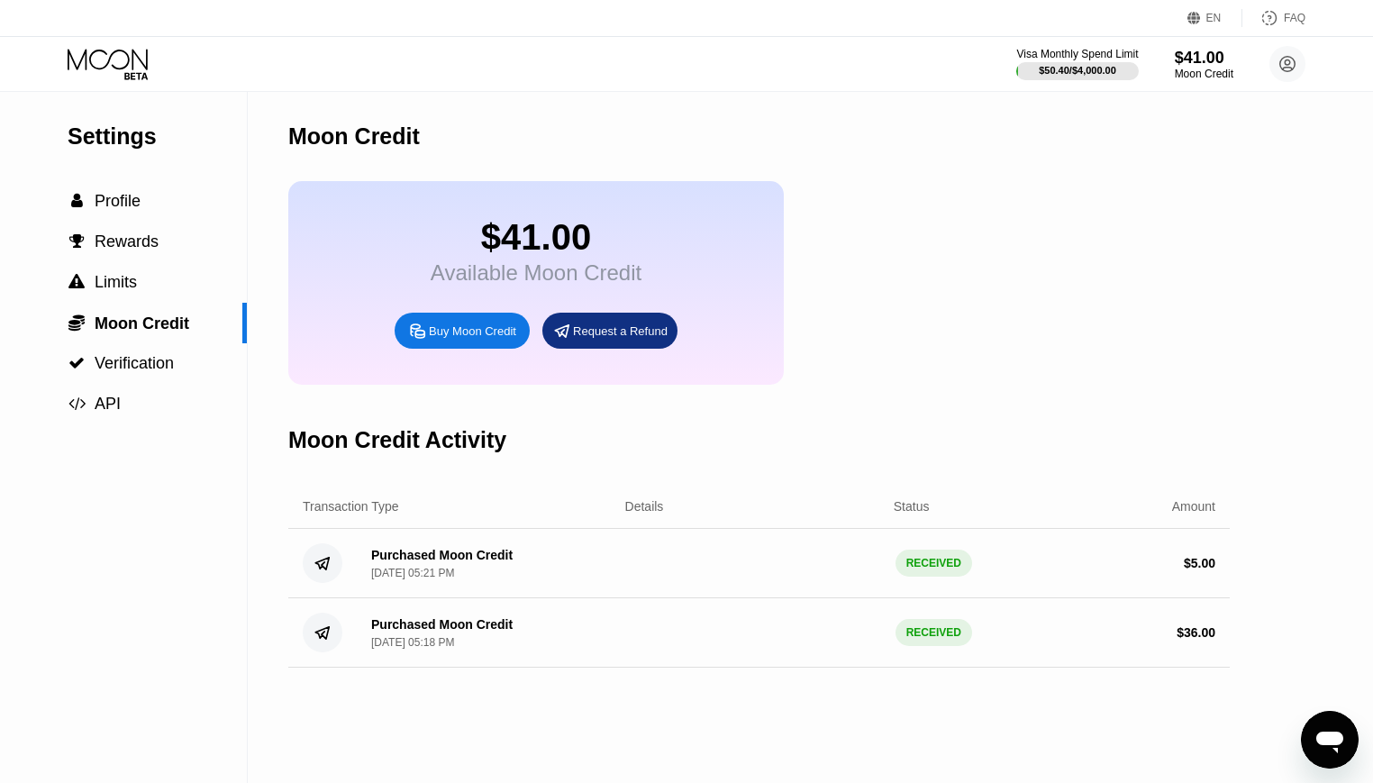
click at [79, 72] on icon at bounding box center [110, 65] width 84 height 32
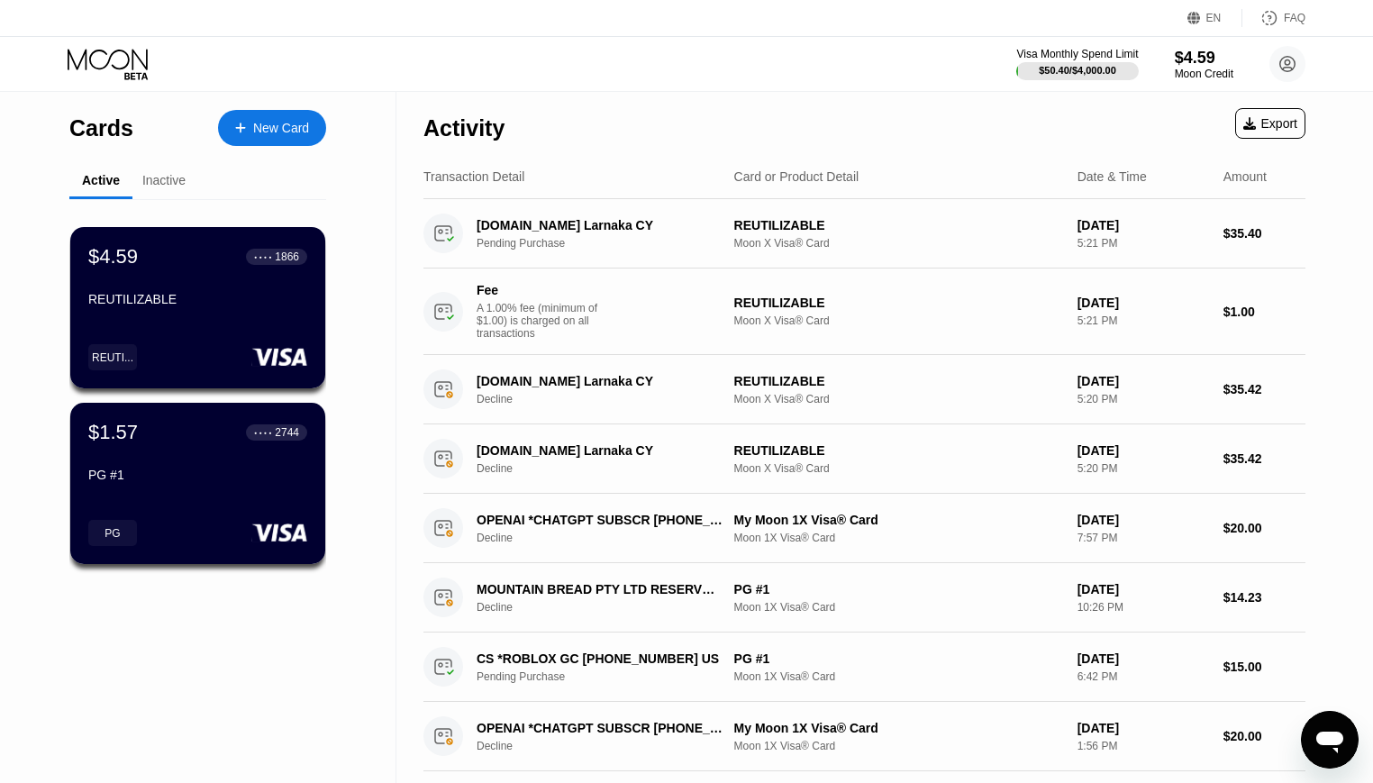
drag, startPoint x: 1358, startPoint y: 275, endPoint x: 1314, endPoint y: 252, distance: 49.6
click at [1314, 252] on div "Cards New Card Active Inactive $4.59 ● ● ● ● 1866 REUTILIZABLE REUTI... $1.57 ●…" at bounding box center [686, 619] width 1373 height 1055
click at [177, 280] on div "$4.59 ● ● ● ● 1866 REUTILIZABLE" at bounding box center [197, 278] width 221 height 69
